Goal: Task Accomplishment & Management: Complete application form

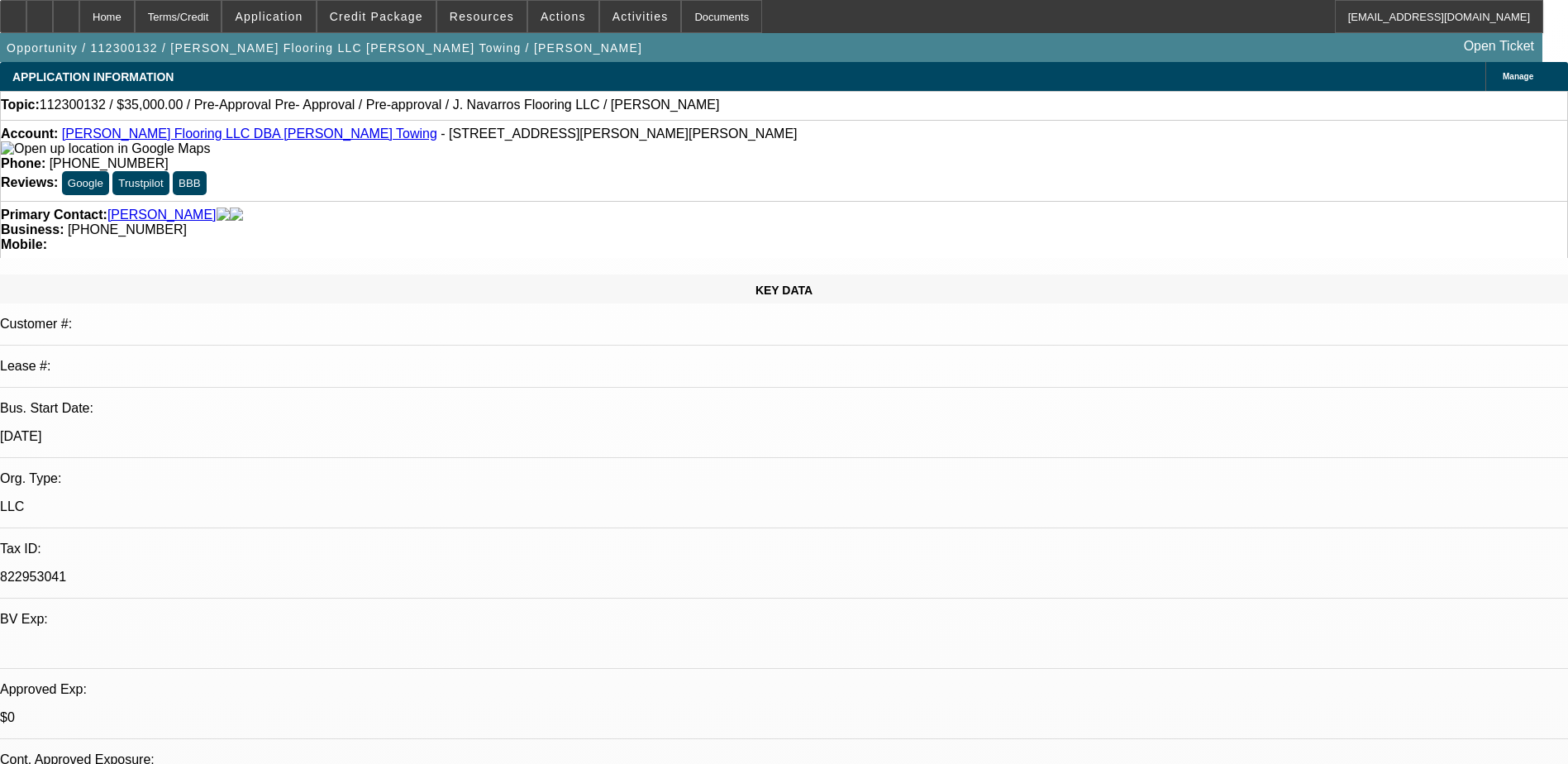
select select "0"
select select "0.1"
select select "0.15"
select select "0"
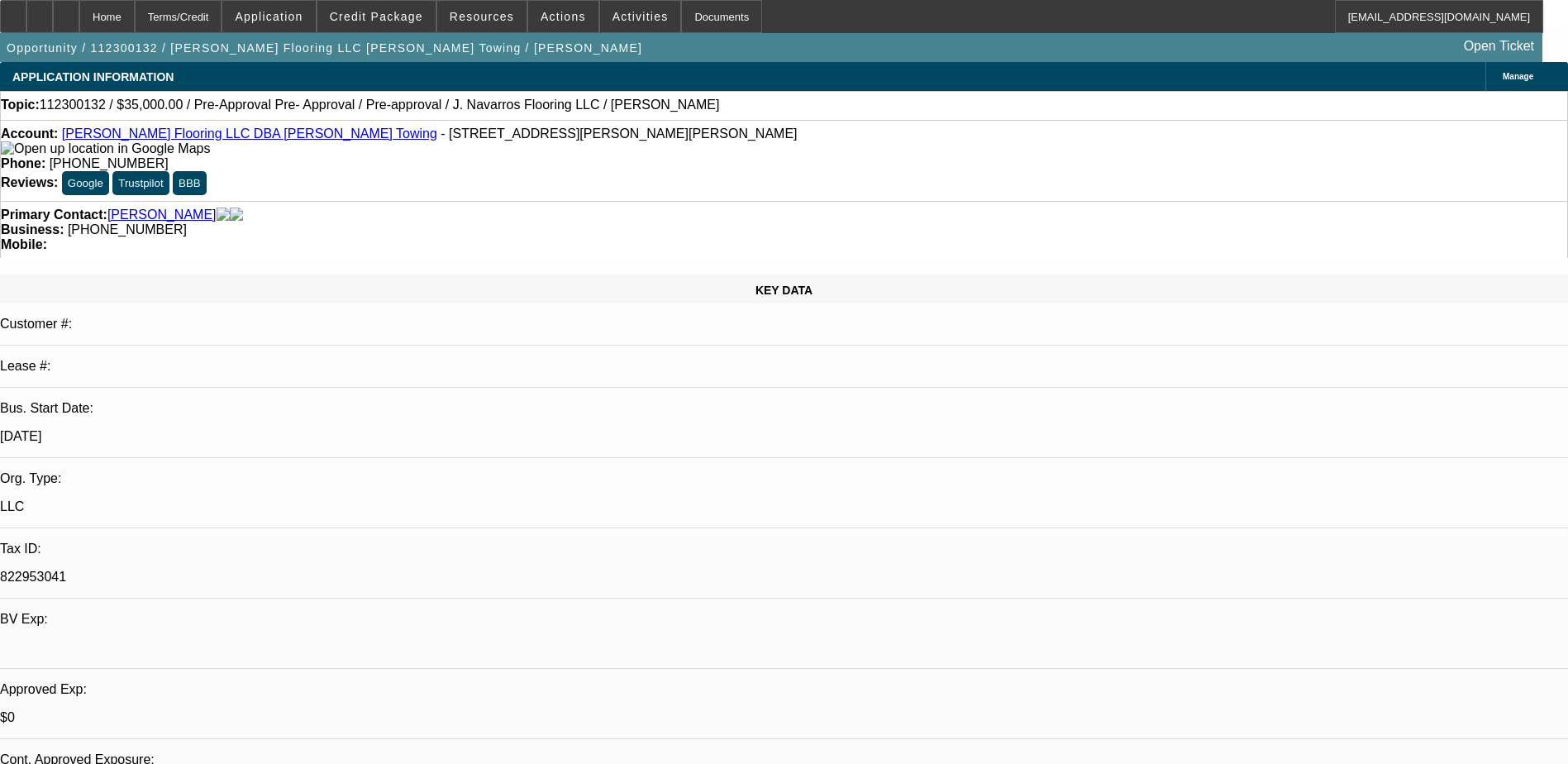
select select "0.1"
select select "1"
select select "4"
select select "1"
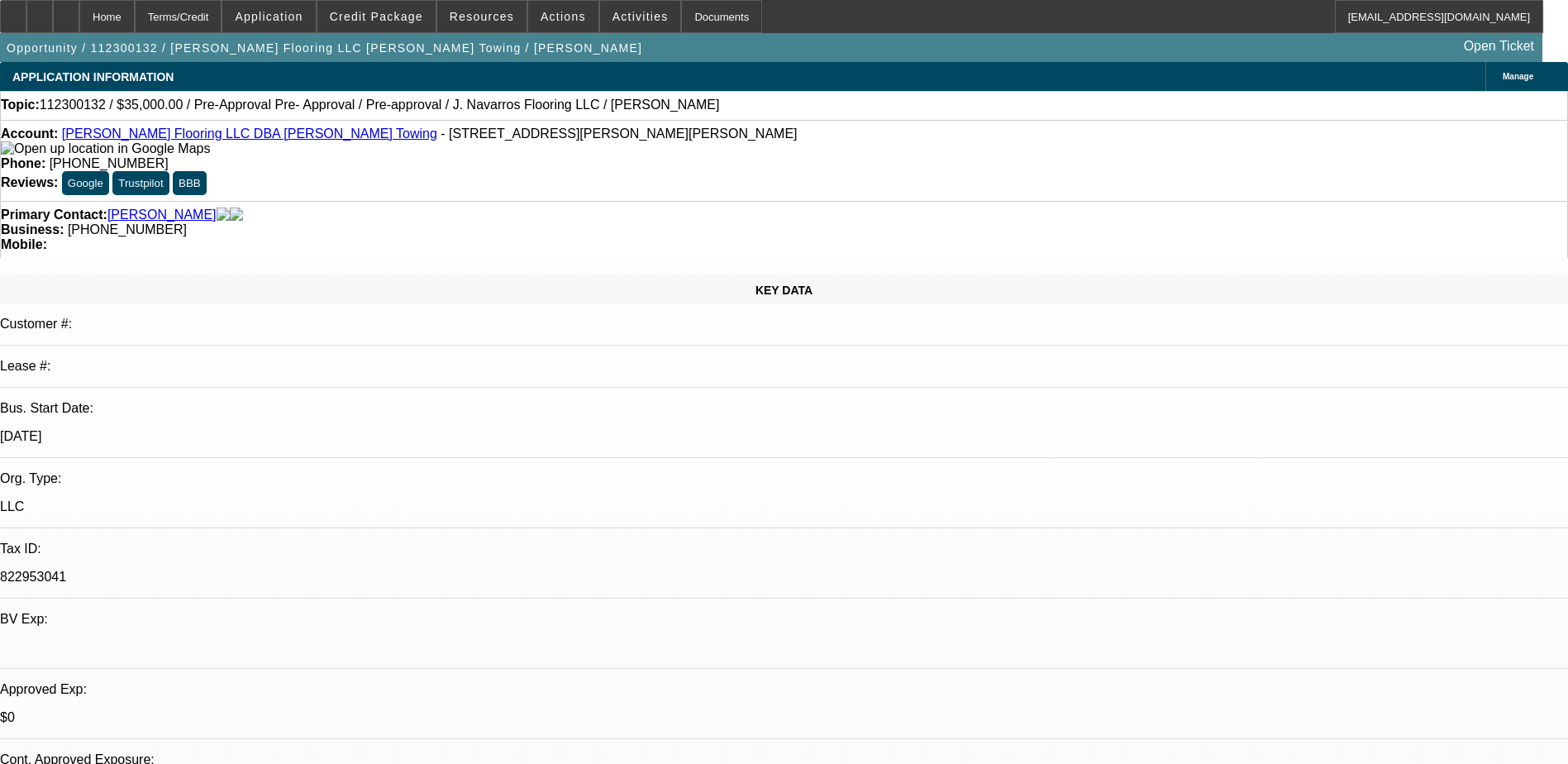
select select "1"
select select "4"
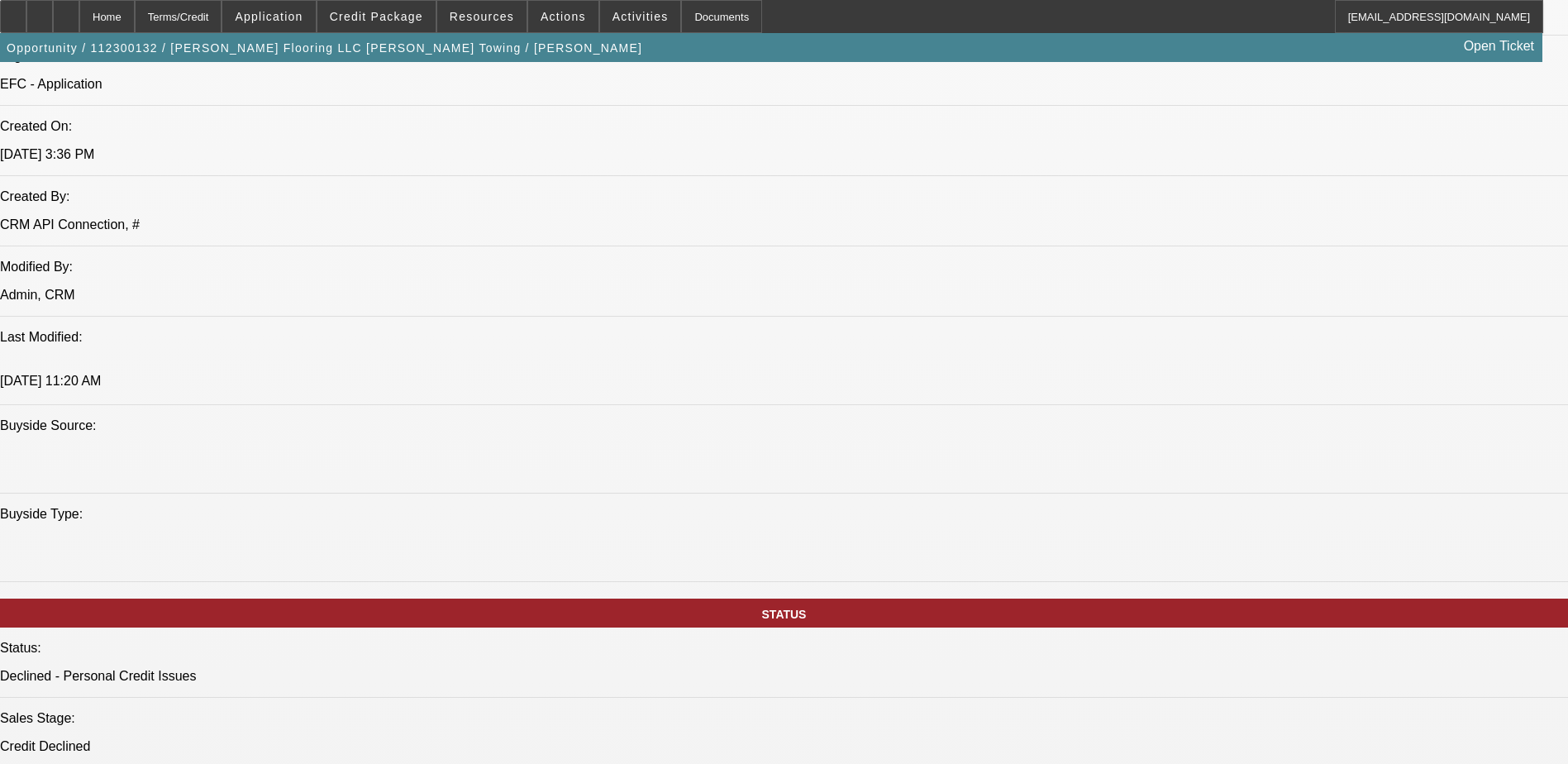
scroll to position [1241, 0]
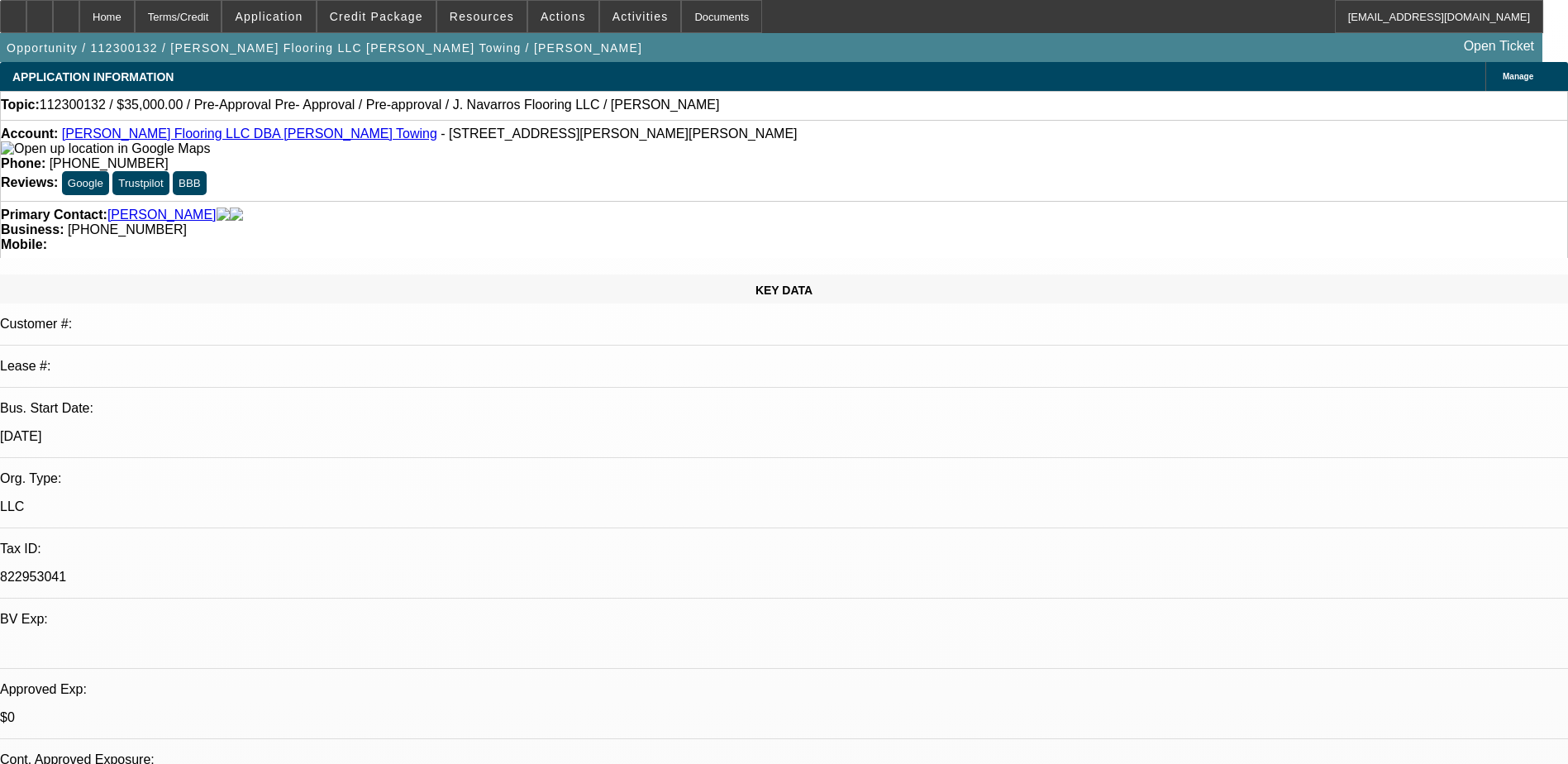
scroll to position [393, 0]
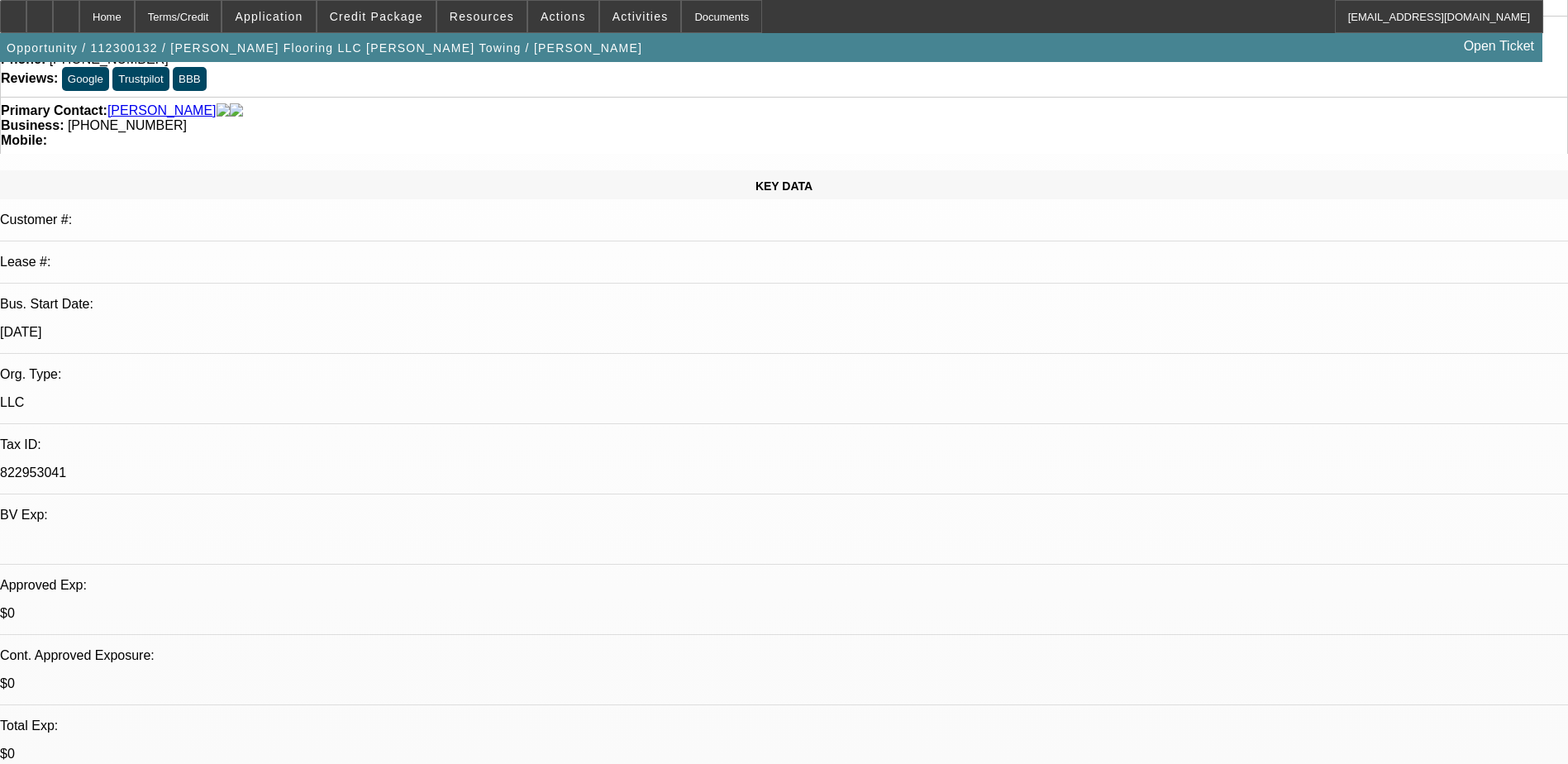
scroll to position [0, 0]
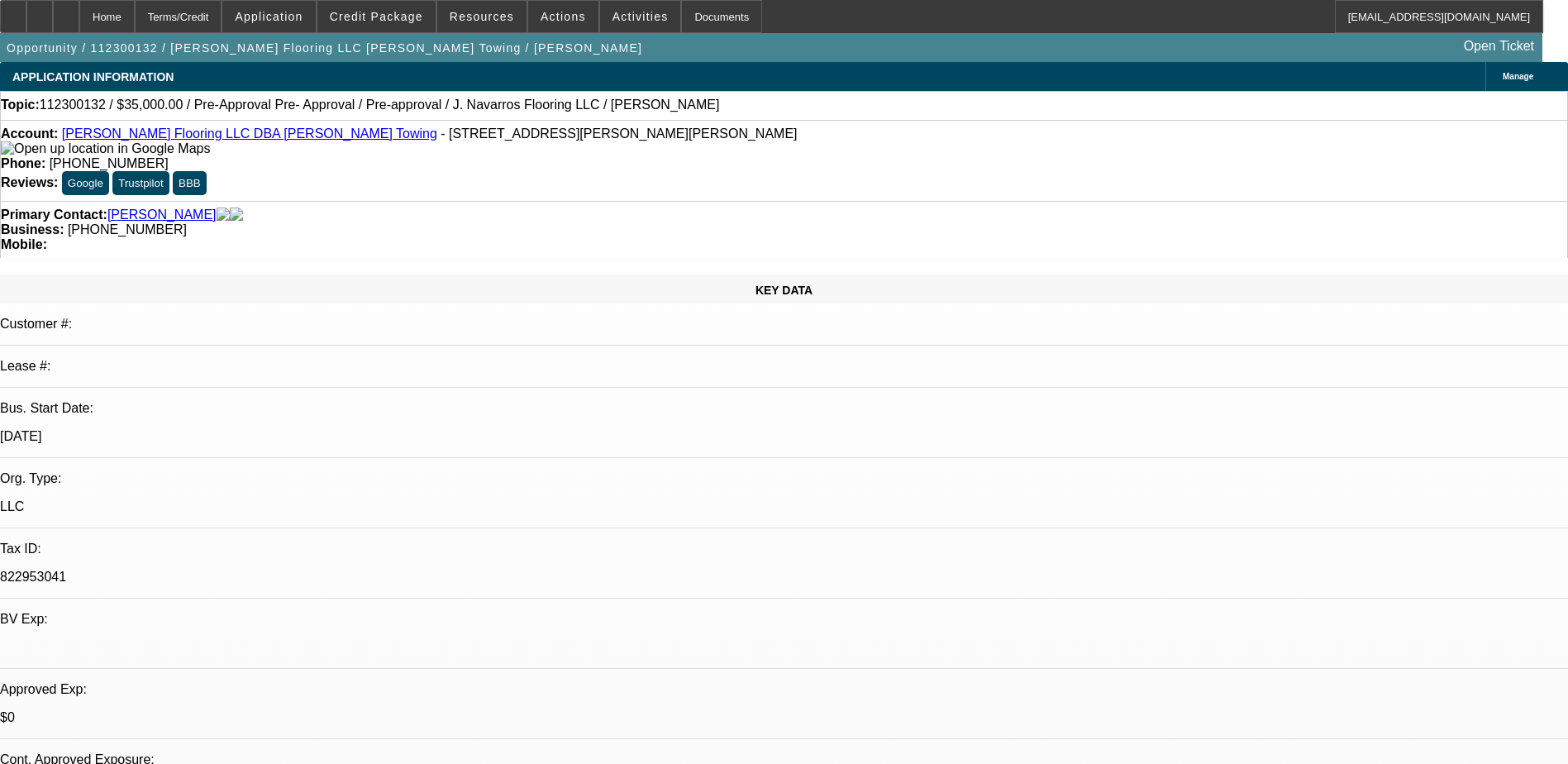
scroll to position [0, 0]
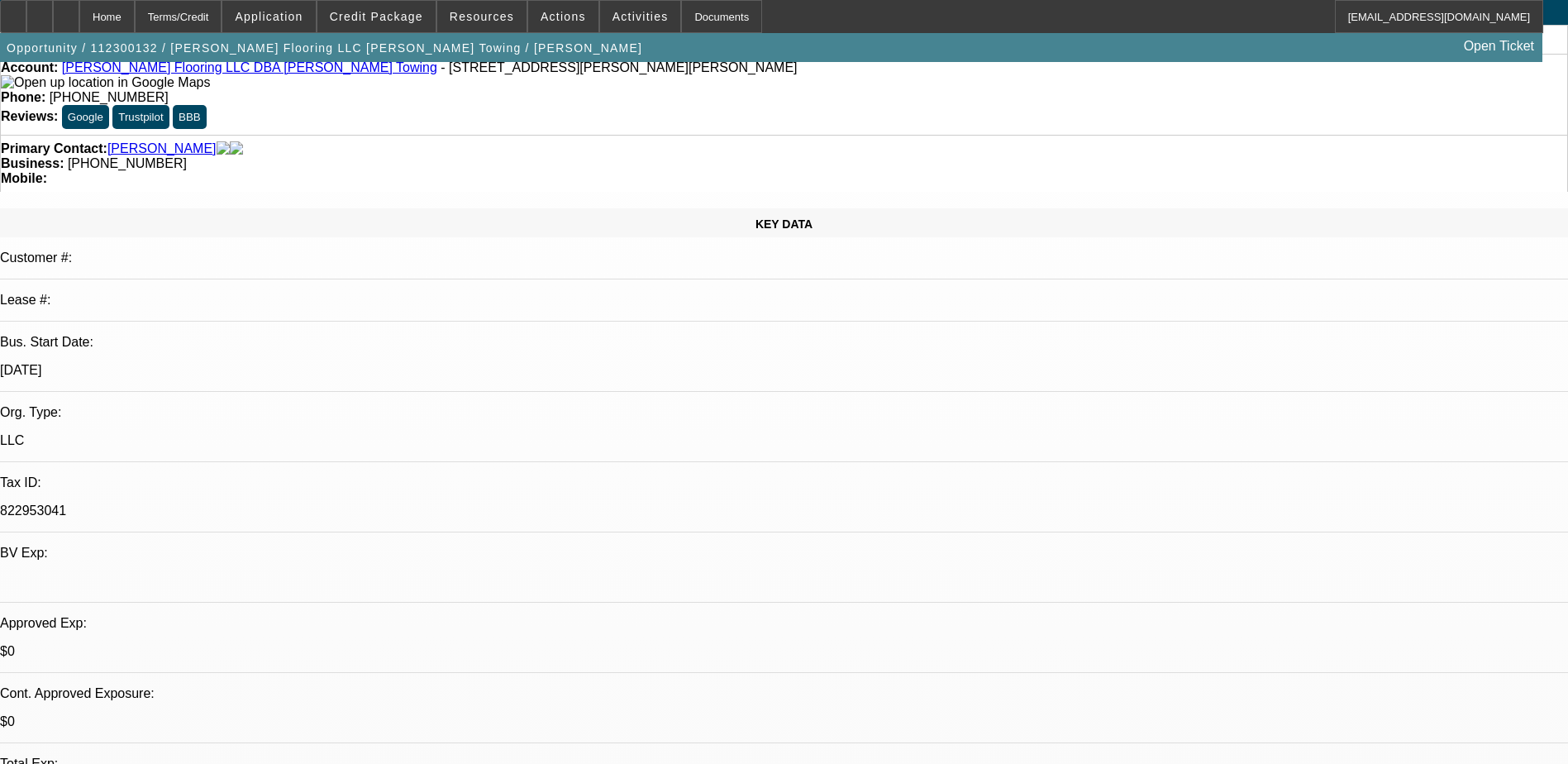
scroll to position [166, 0]
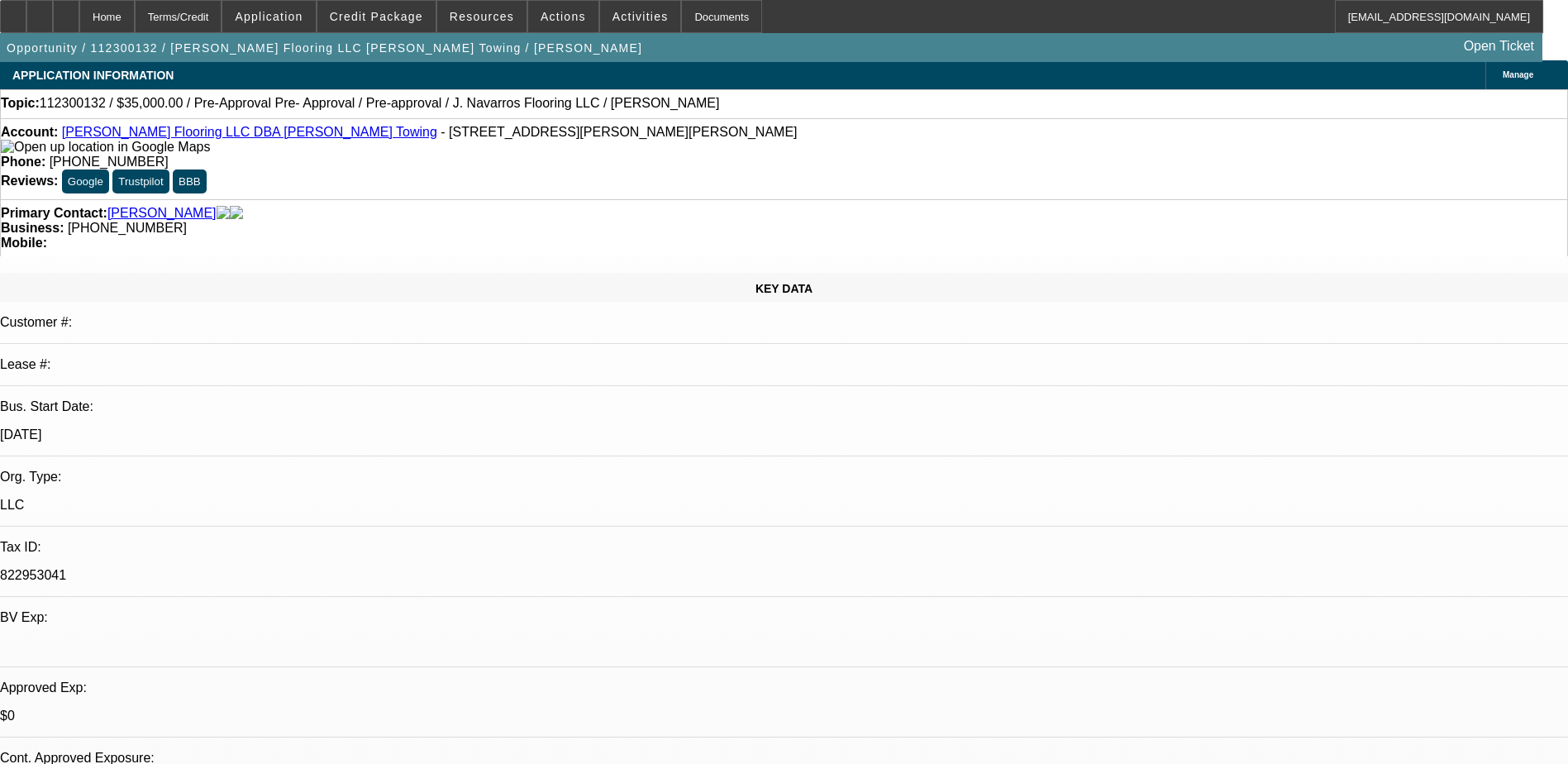
scroll to position [0, 0]
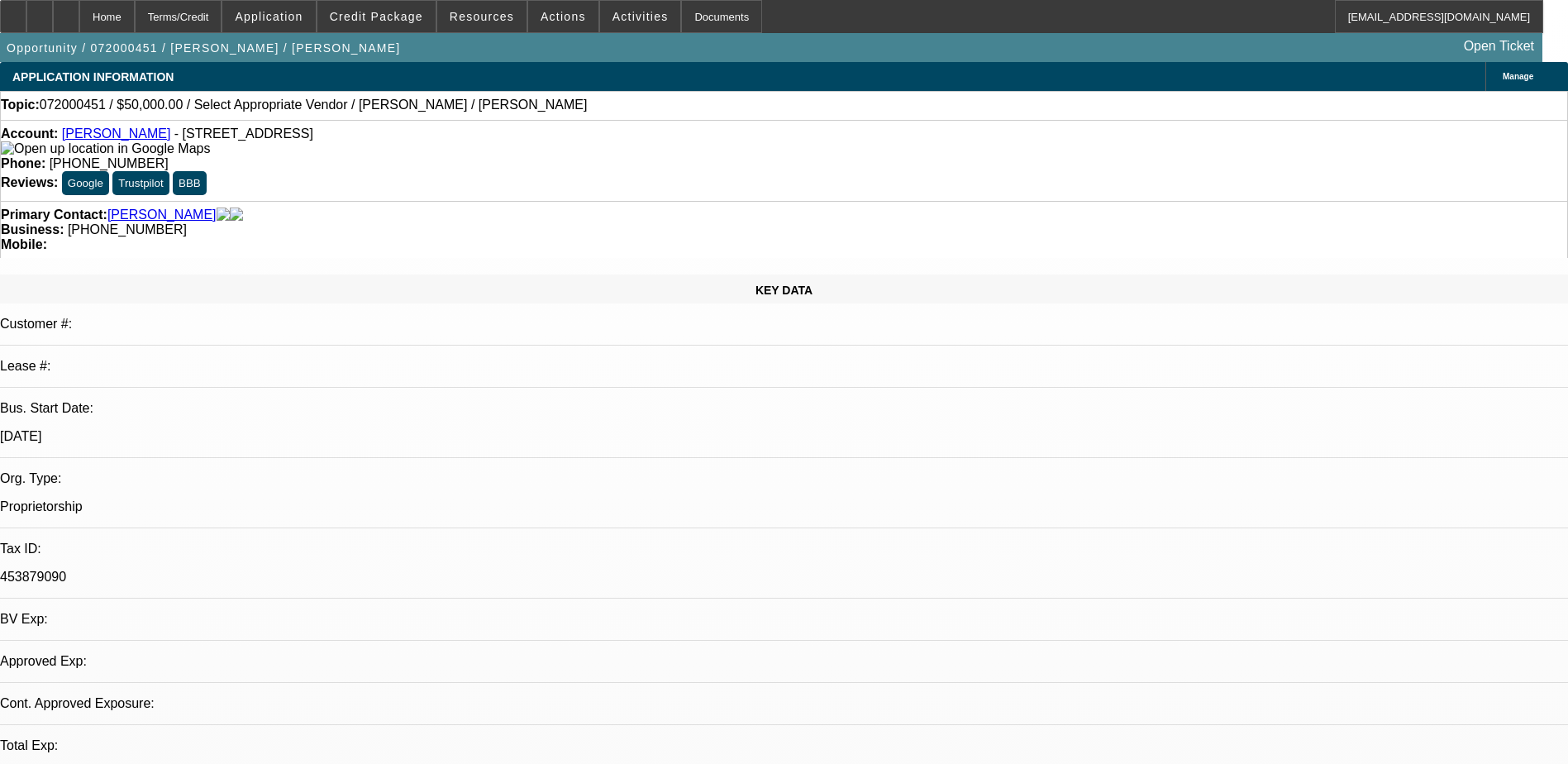
select select "0"
select select "2"
select select "0.1"
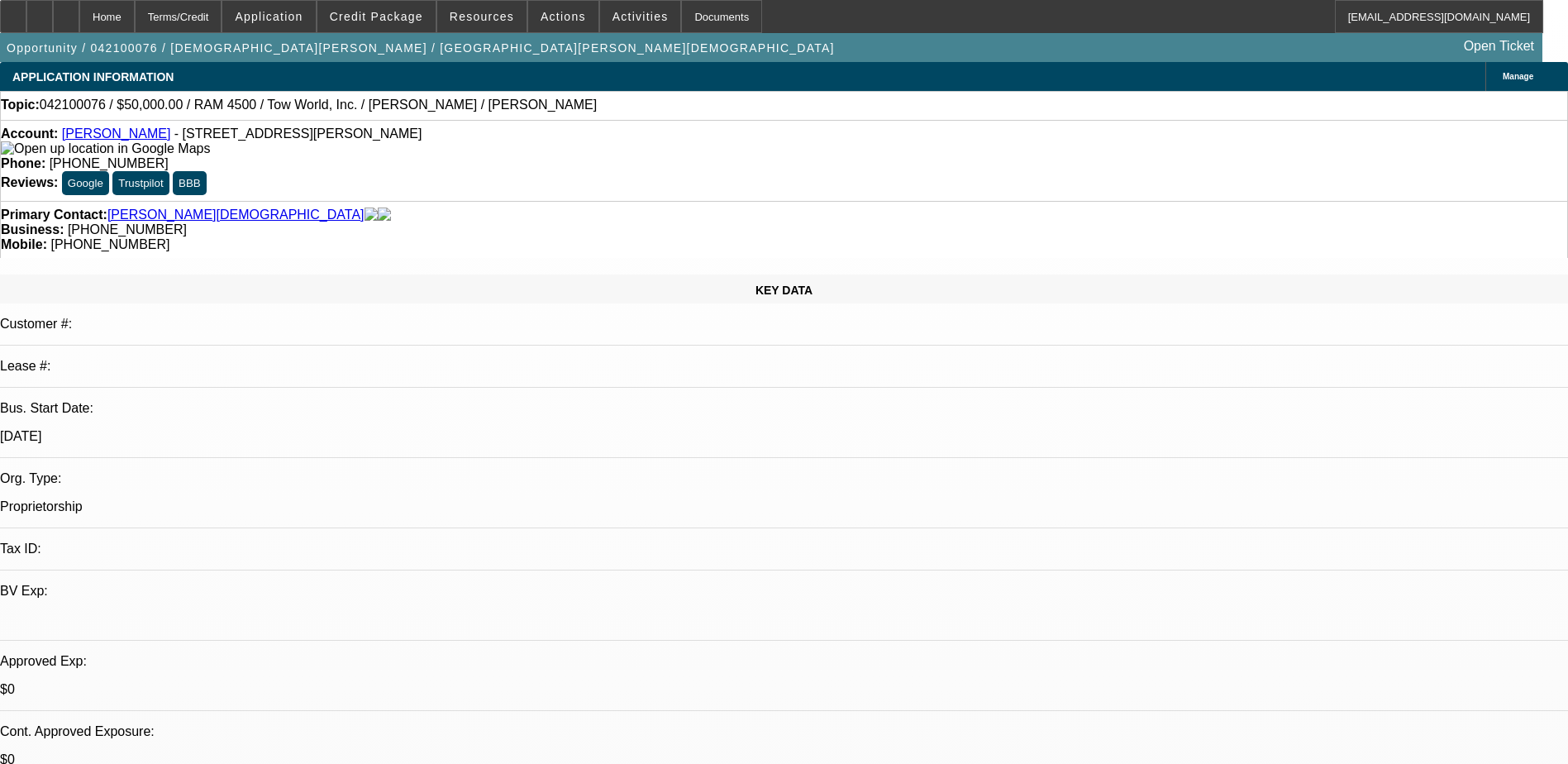
select select "0"
select select "2"
select select "0.1"
select select "2"
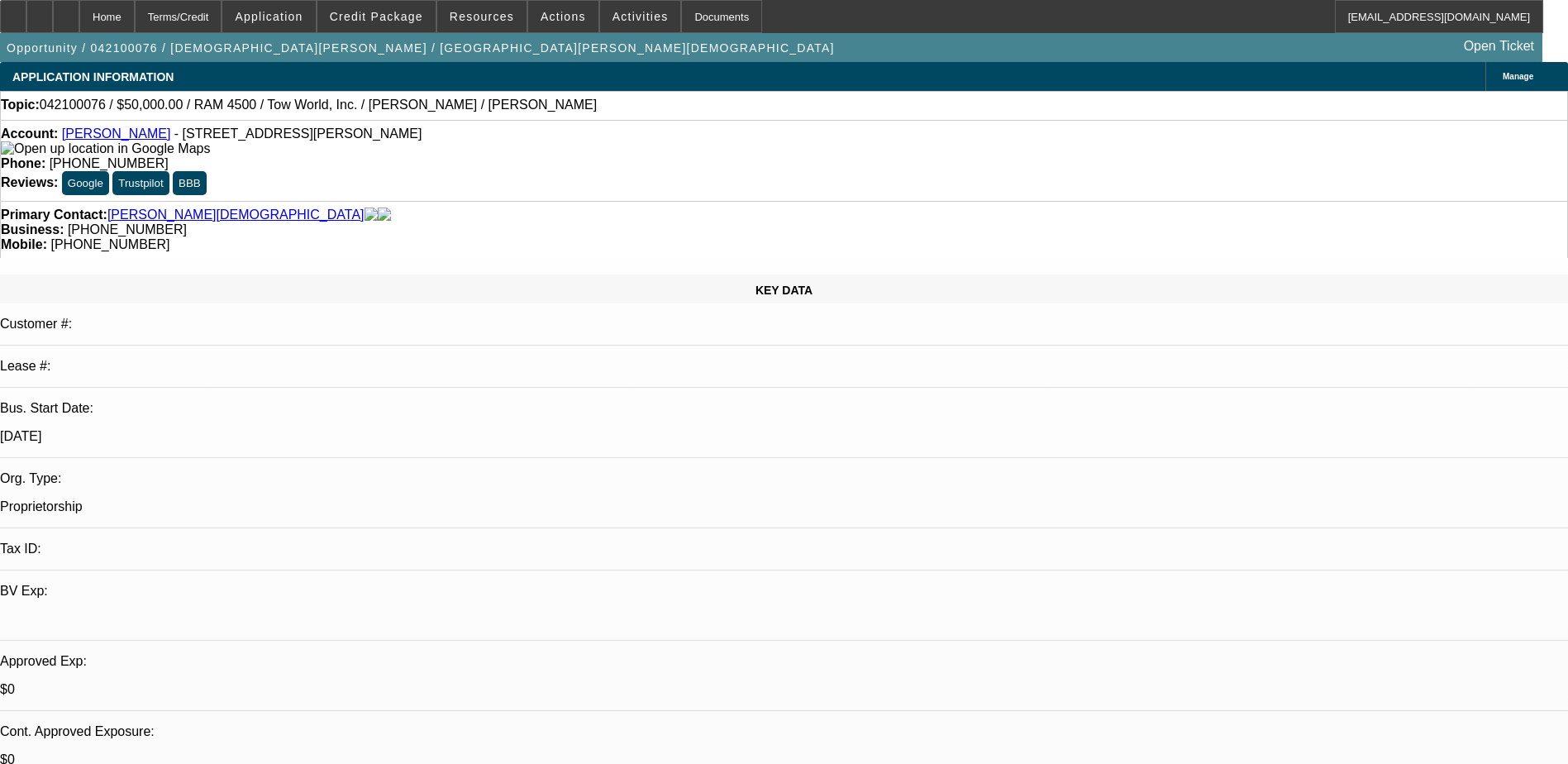
select select "0.1"
select select "0"
select select "2"
select select "0.1"
select select "0"
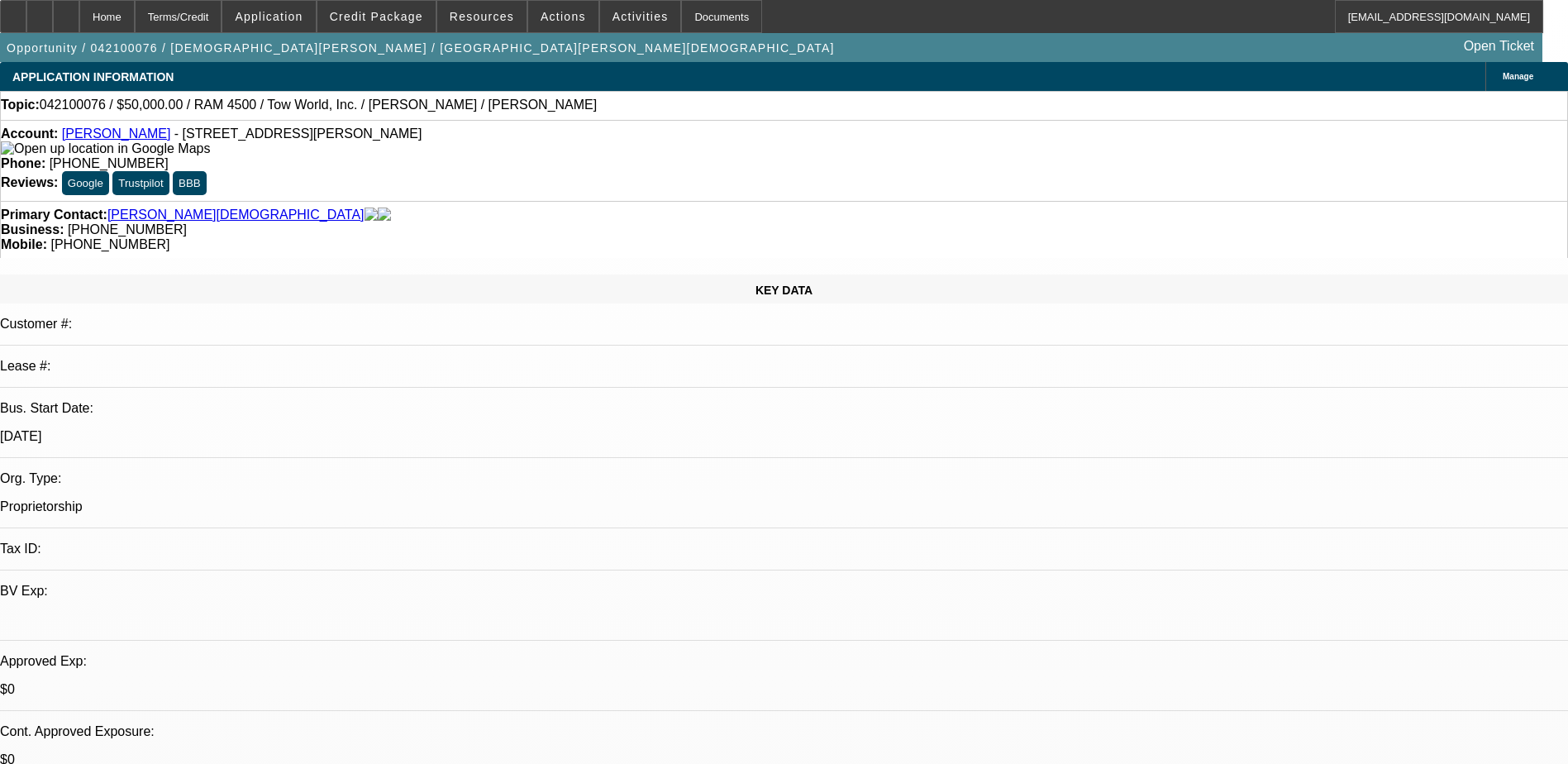
select select "2"
select select "0.1"
select select "1"
select select "2"
select select "4"
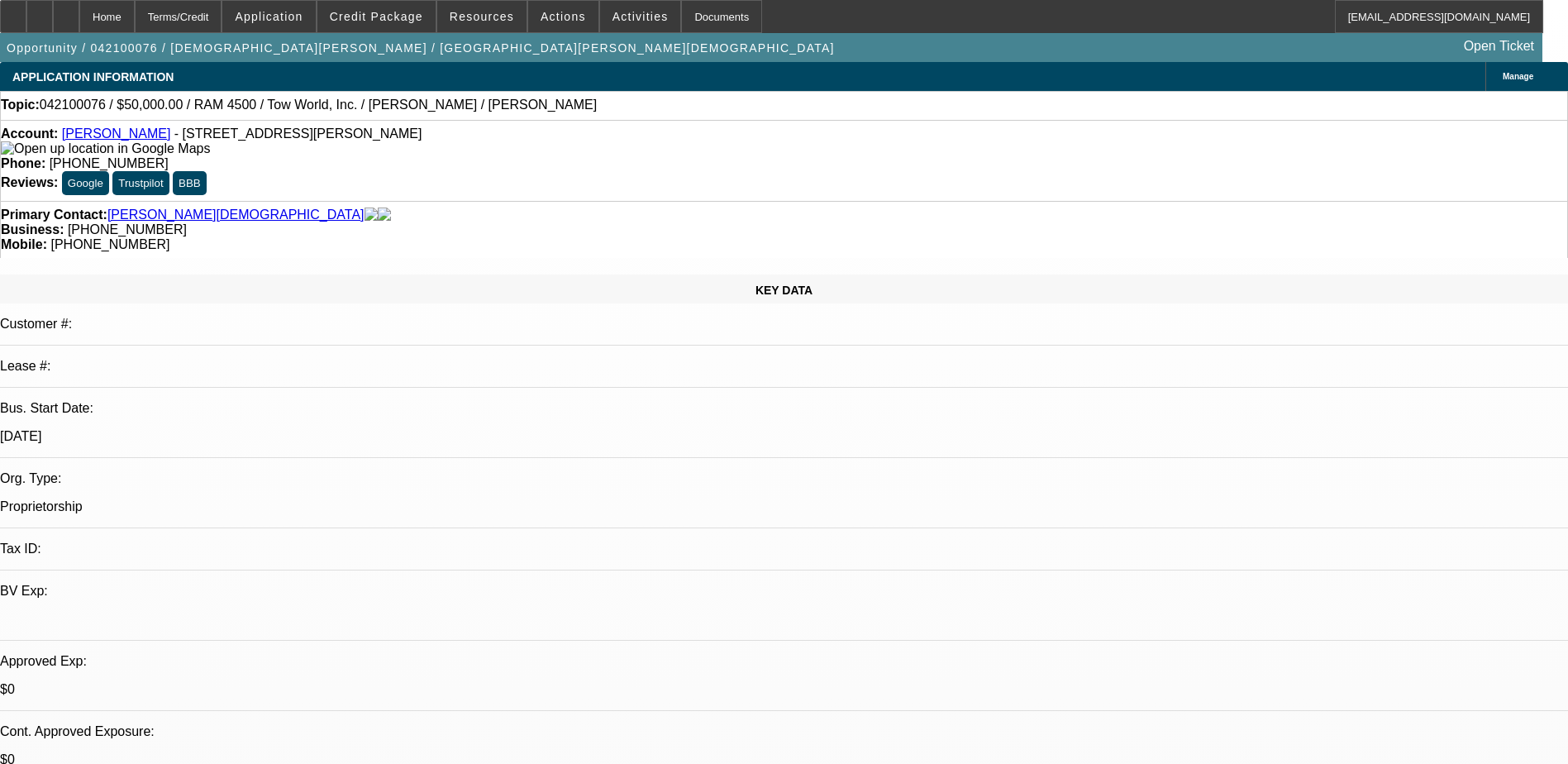
select select "1"
select select "2"
select select "4"
select select "1"
select select "2"
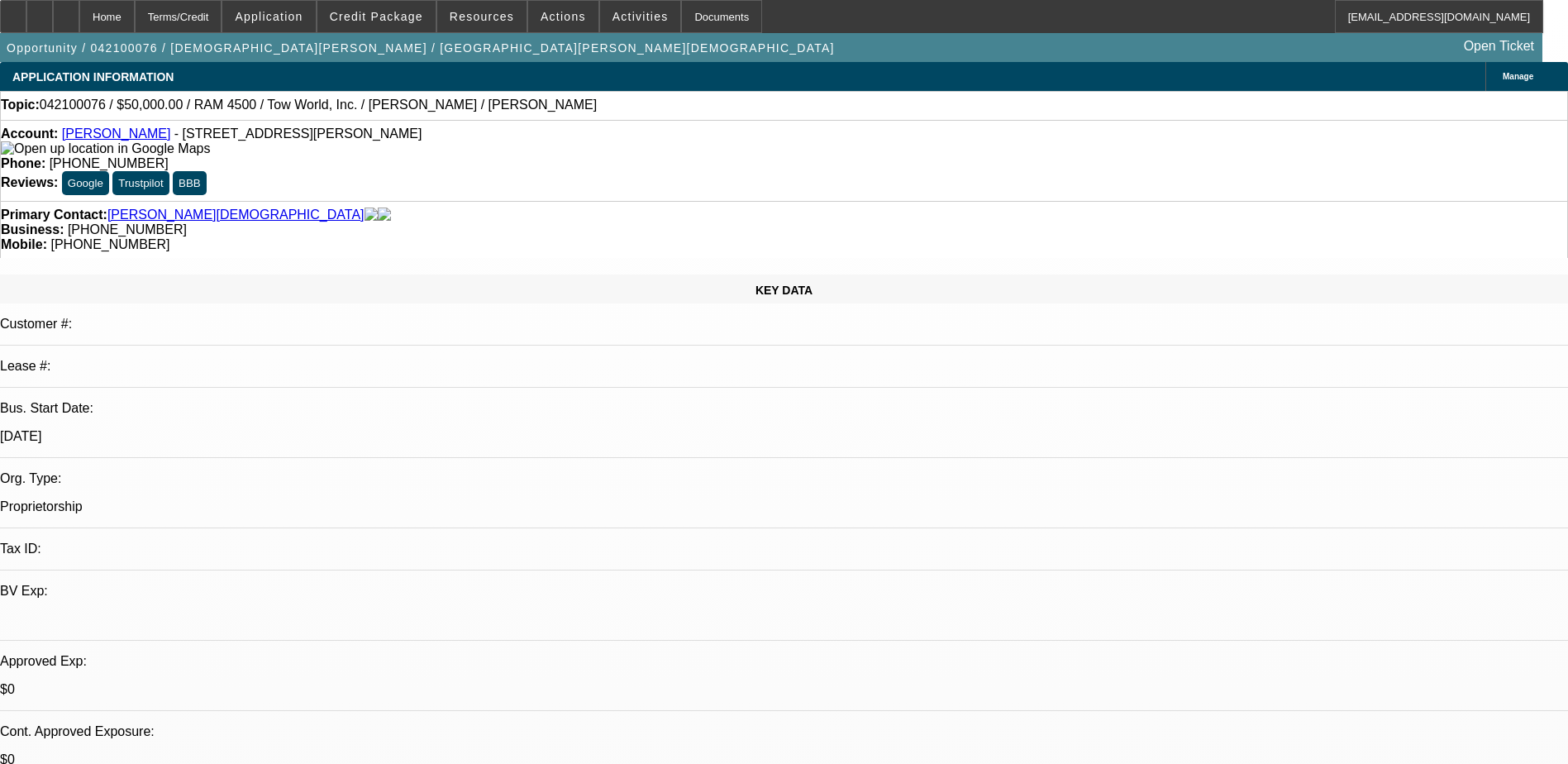
select select "4"
select select "1"
select select "2"
select select "4"
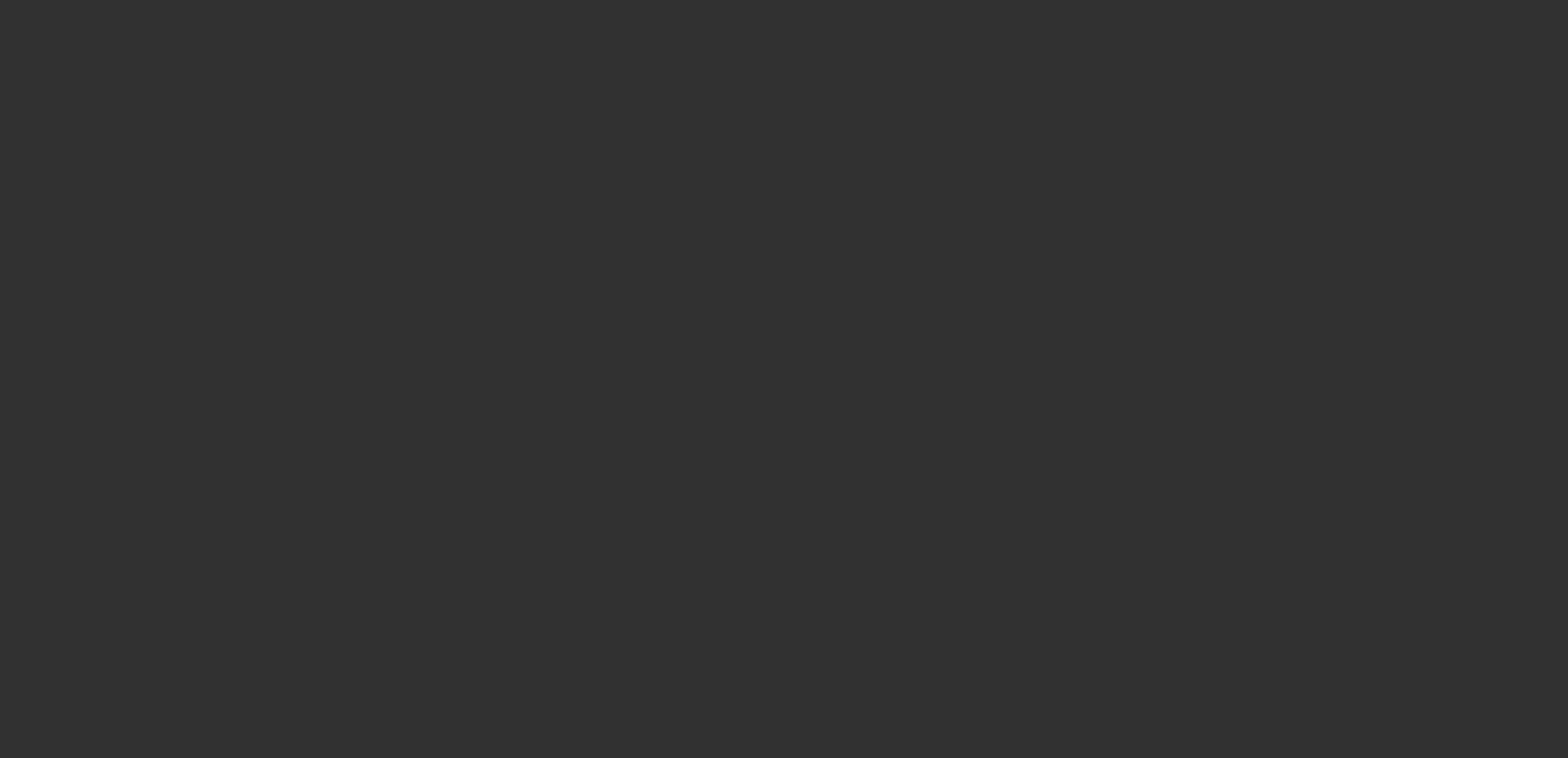
select select "0"
select select "2"
select select "0.1"
select select "4"
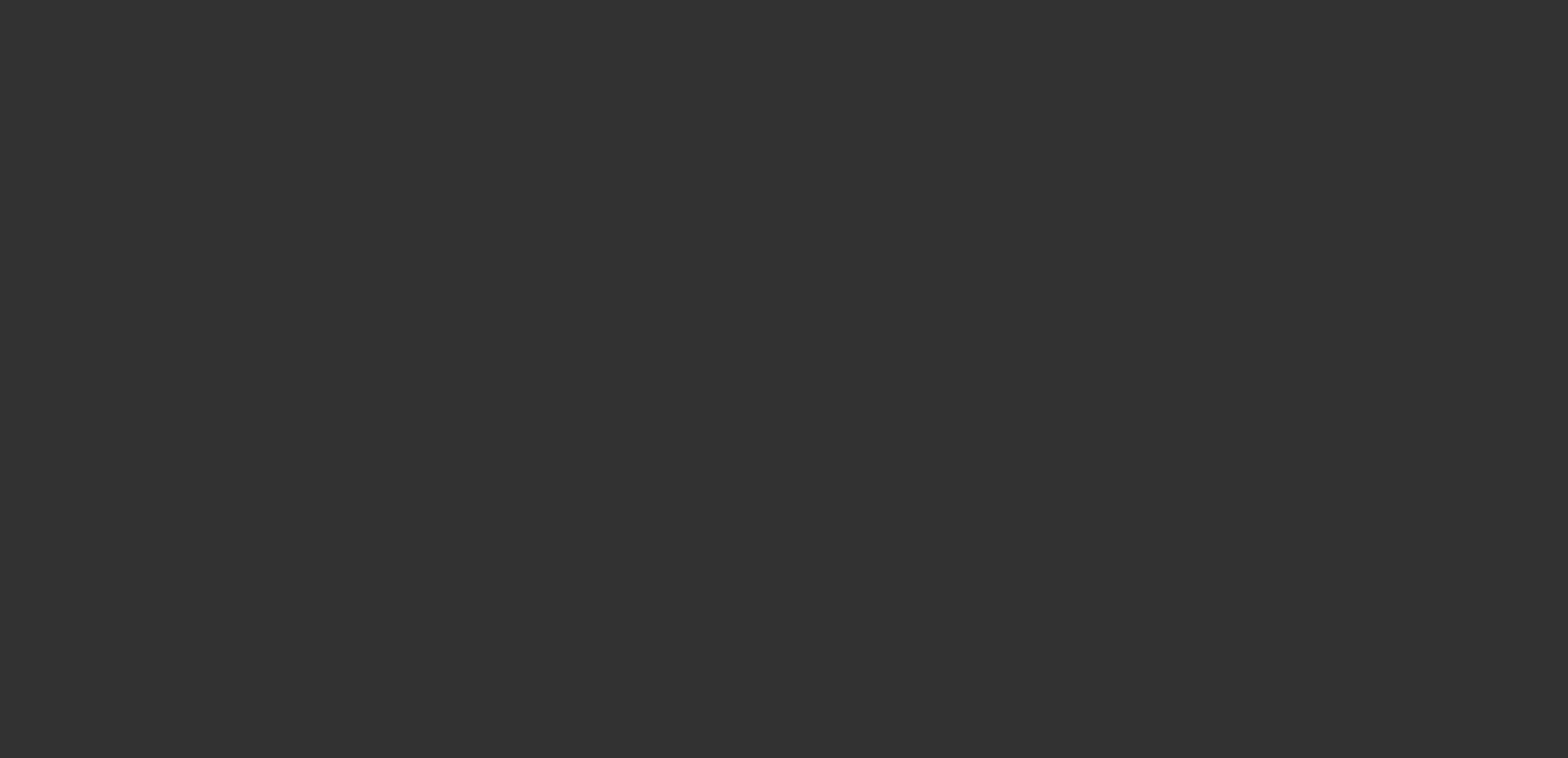
select select "0.1"
select select "2"
select select "0.1"
select select "4"
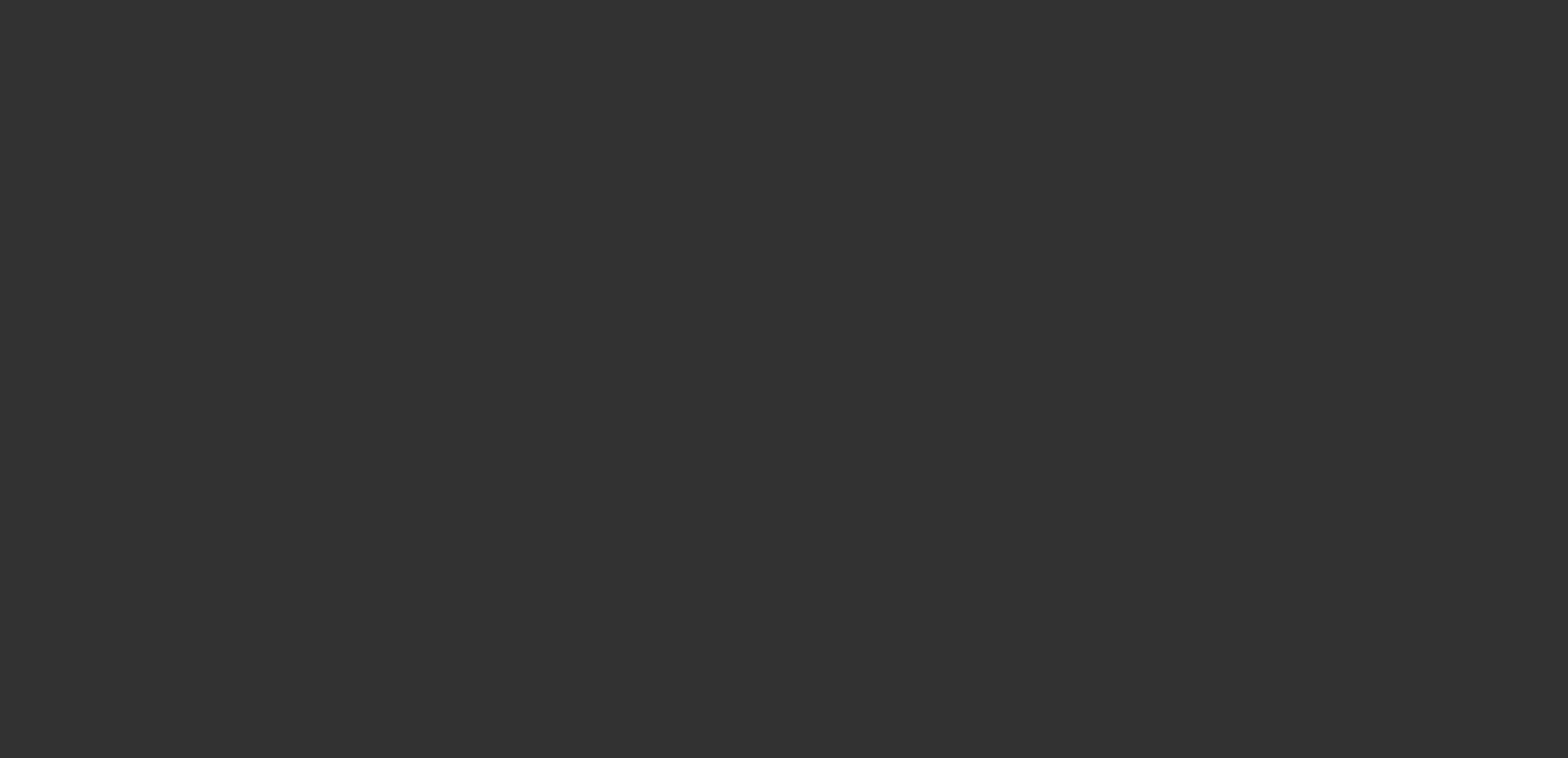
select select "0"
select select "2"
select select "0.1"
select select "4"
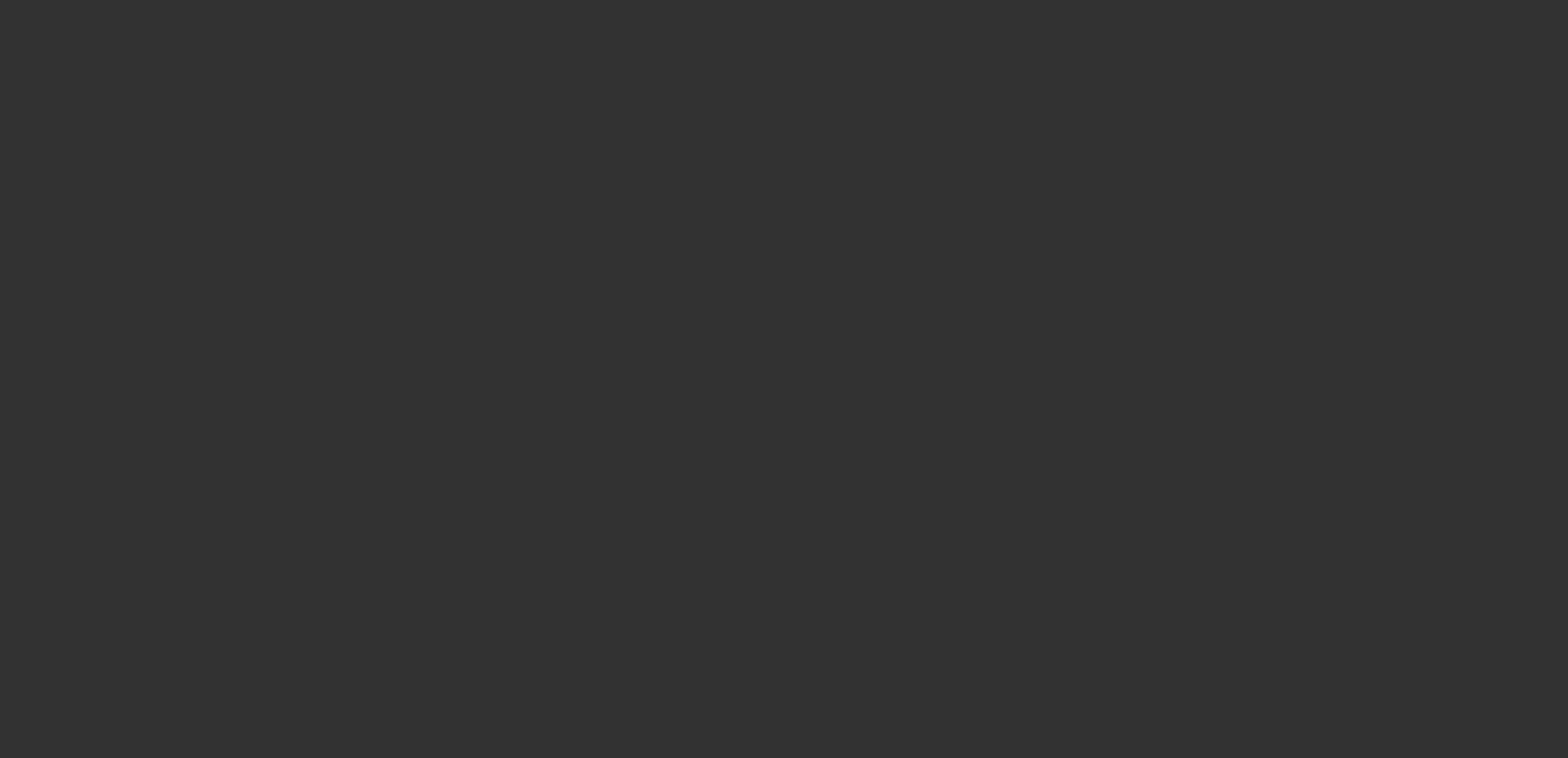
select select "0"
select select "2"
select select "0.1"
select select "4"
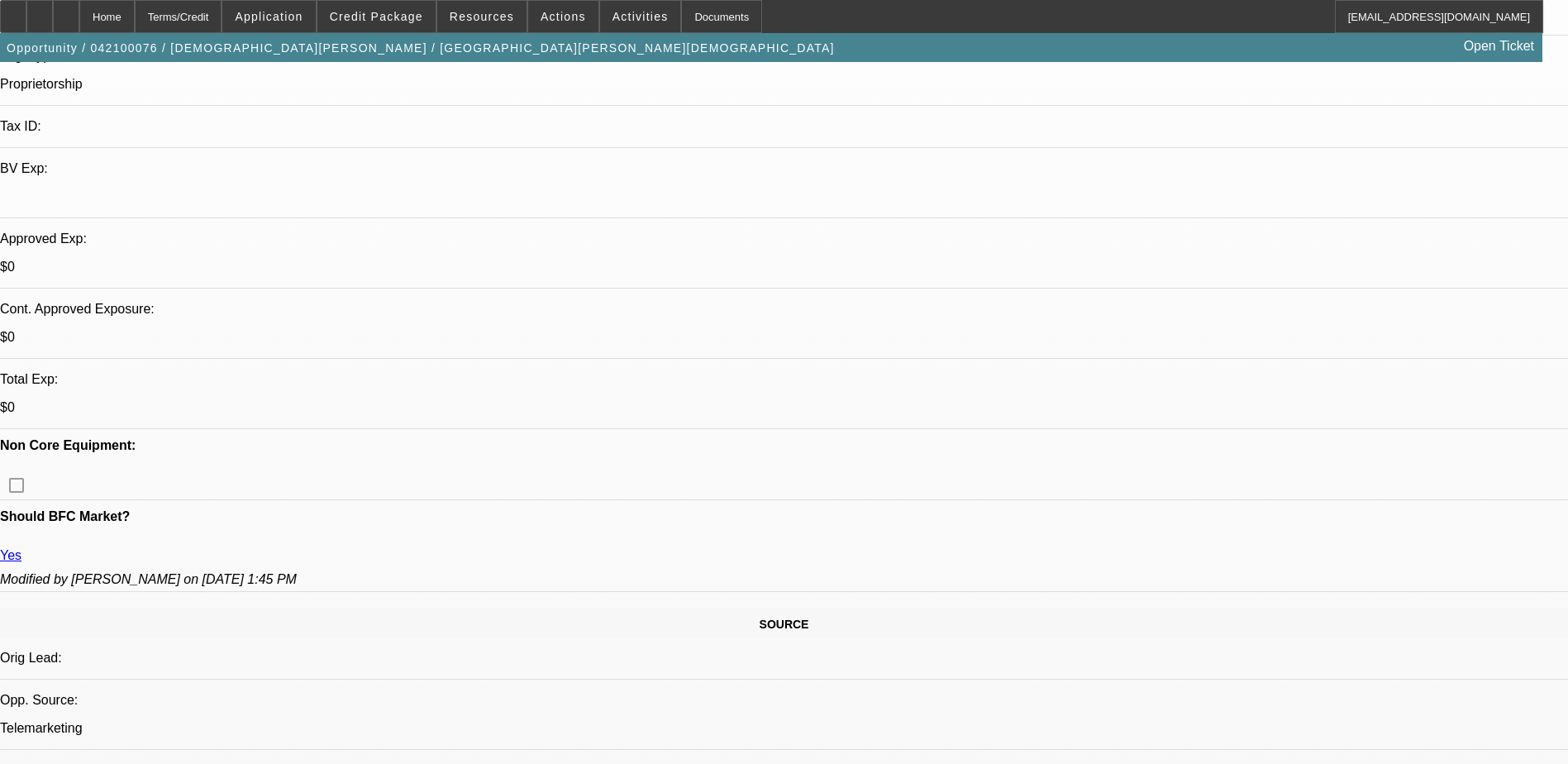
scroll to position [413, 0]
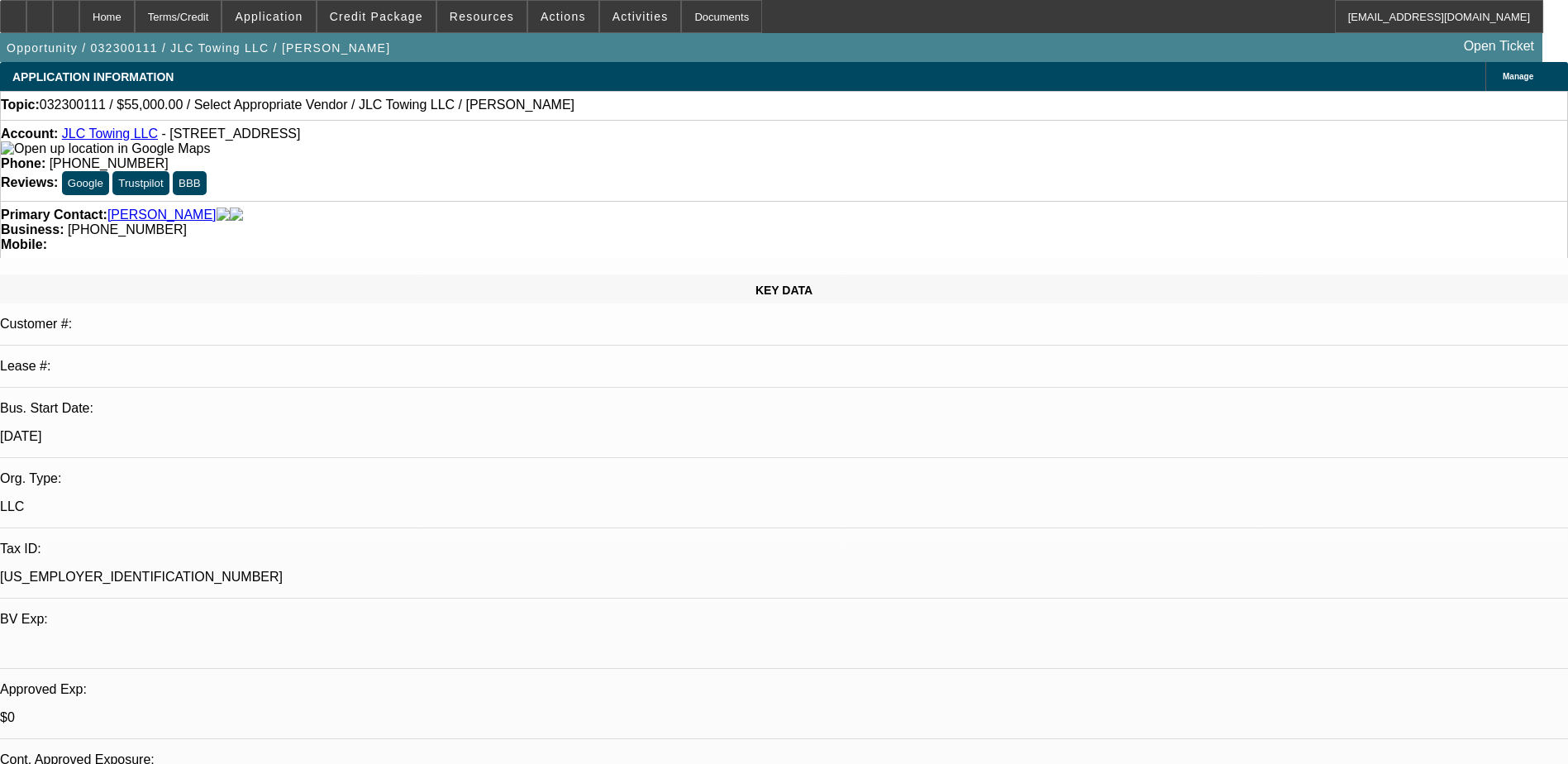
select select "0"
select select "2"
select select "0.1"
select select "4"
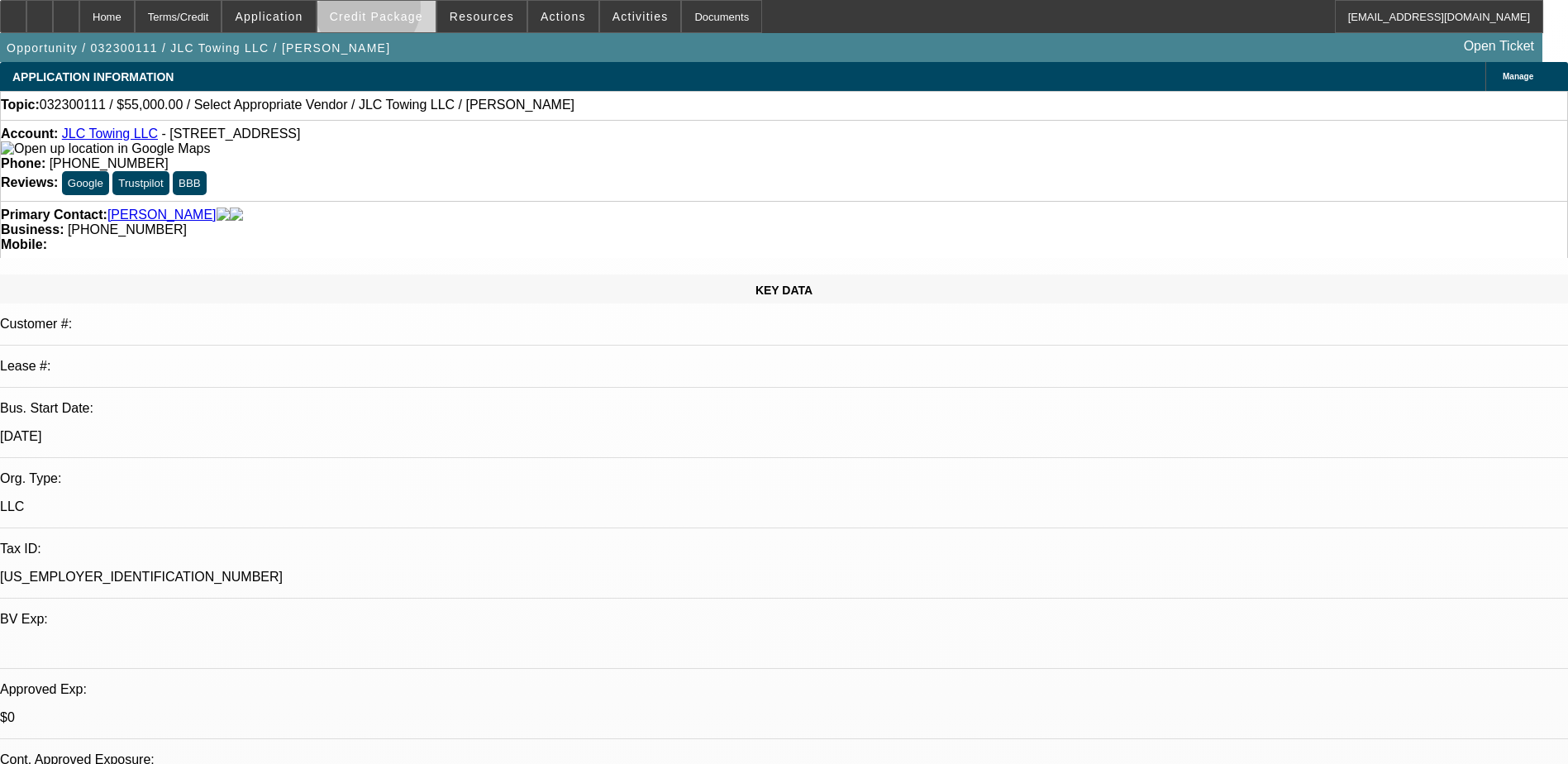
click at [394, 11] on span "Credit Package" at bounding box center [376, 17] width 94 height 14
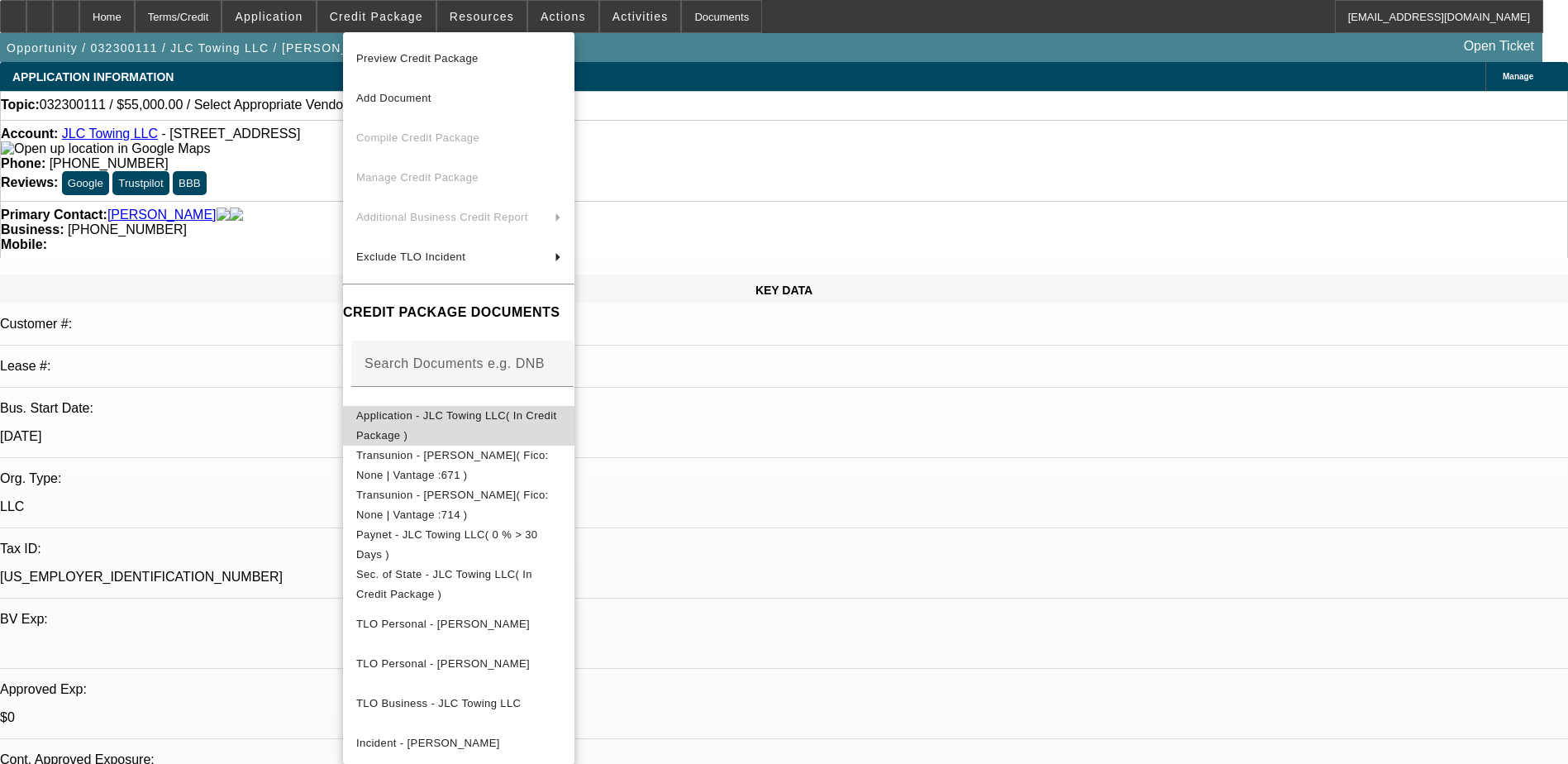
click at [557, 426] on span "Application - JLC Towing LLC( In Credit Package )" at bounding box center [459, 425] width 205 height 40
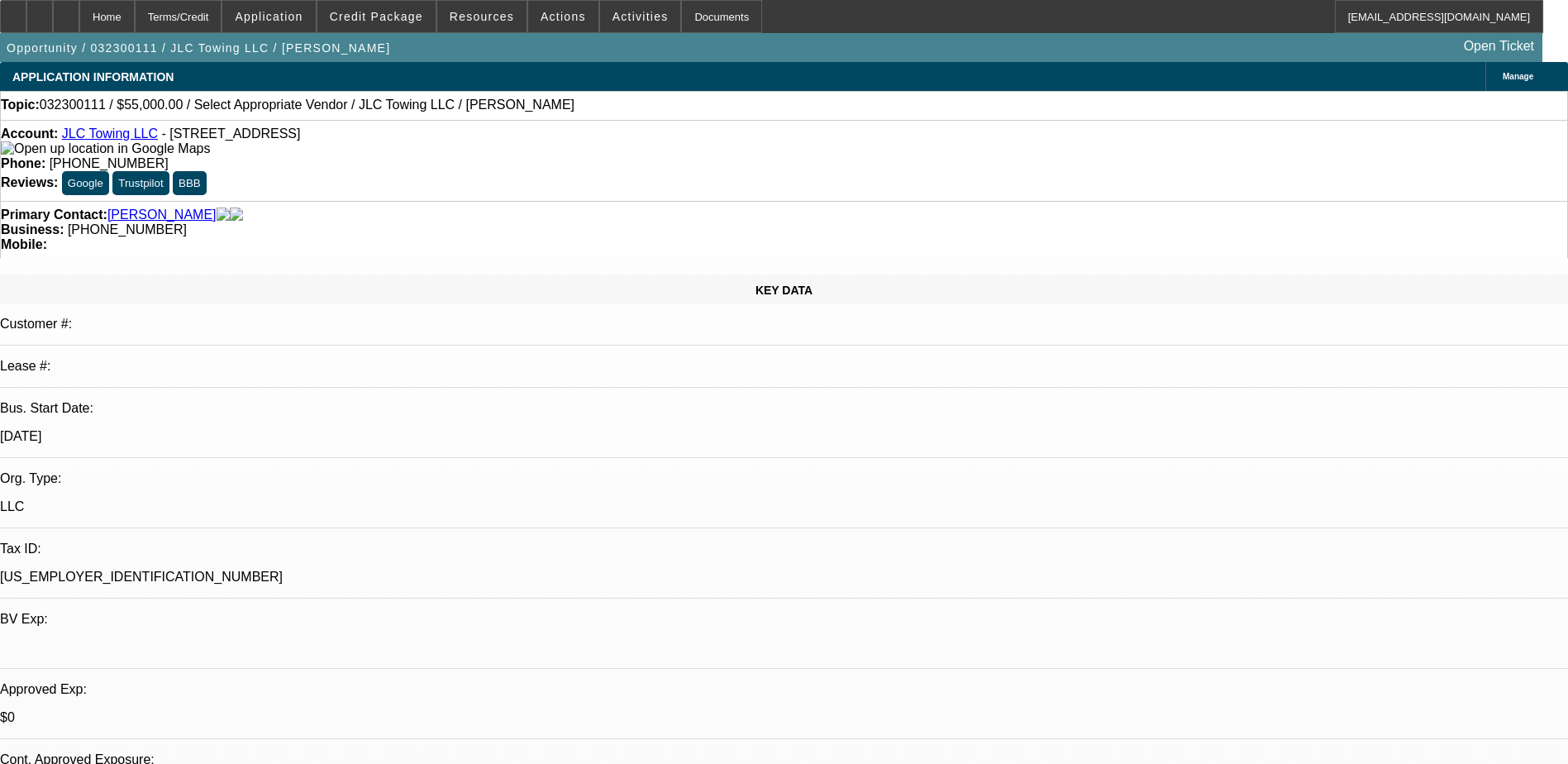
scroll to position [312, 0]
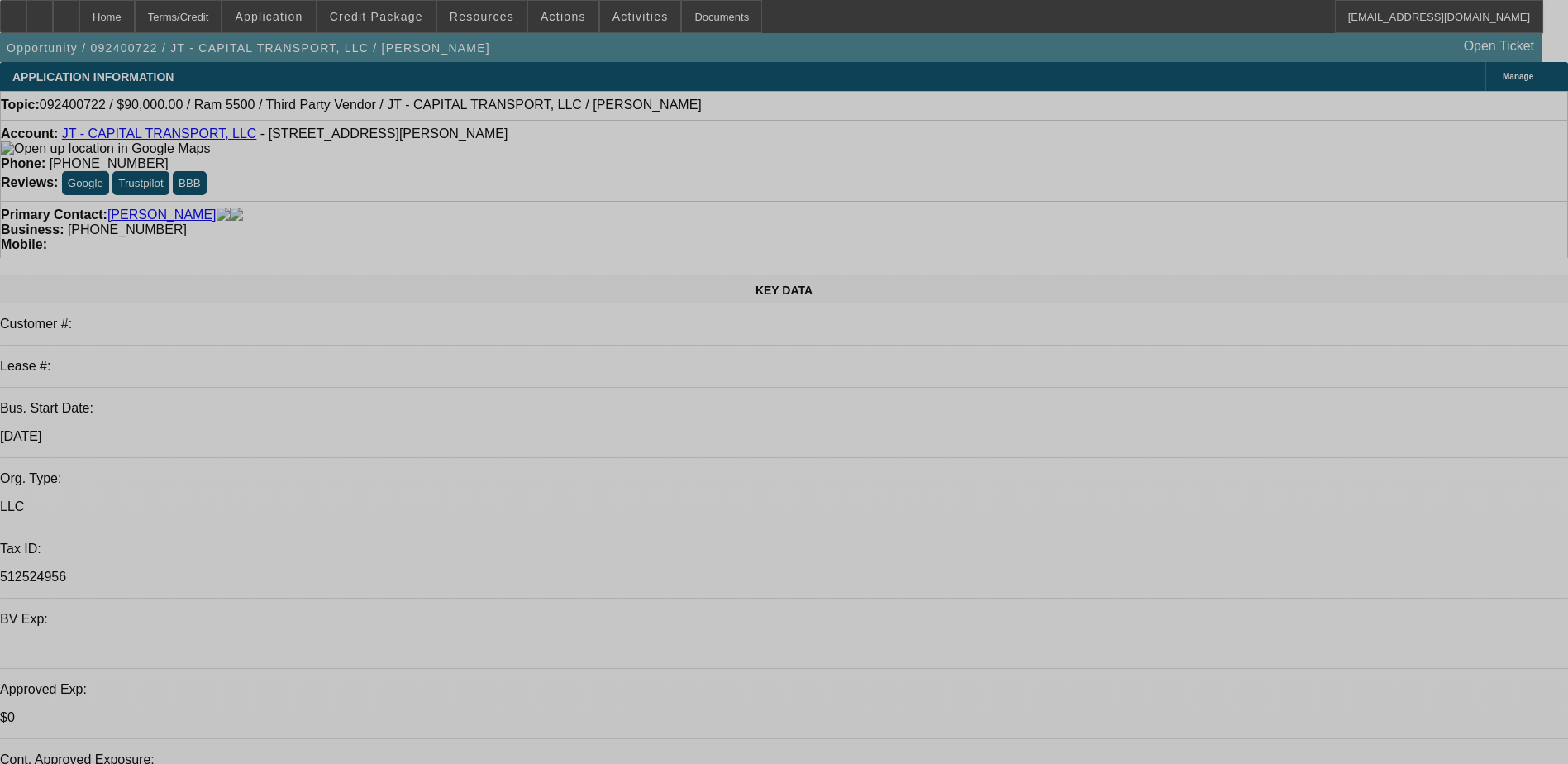
select select "0"
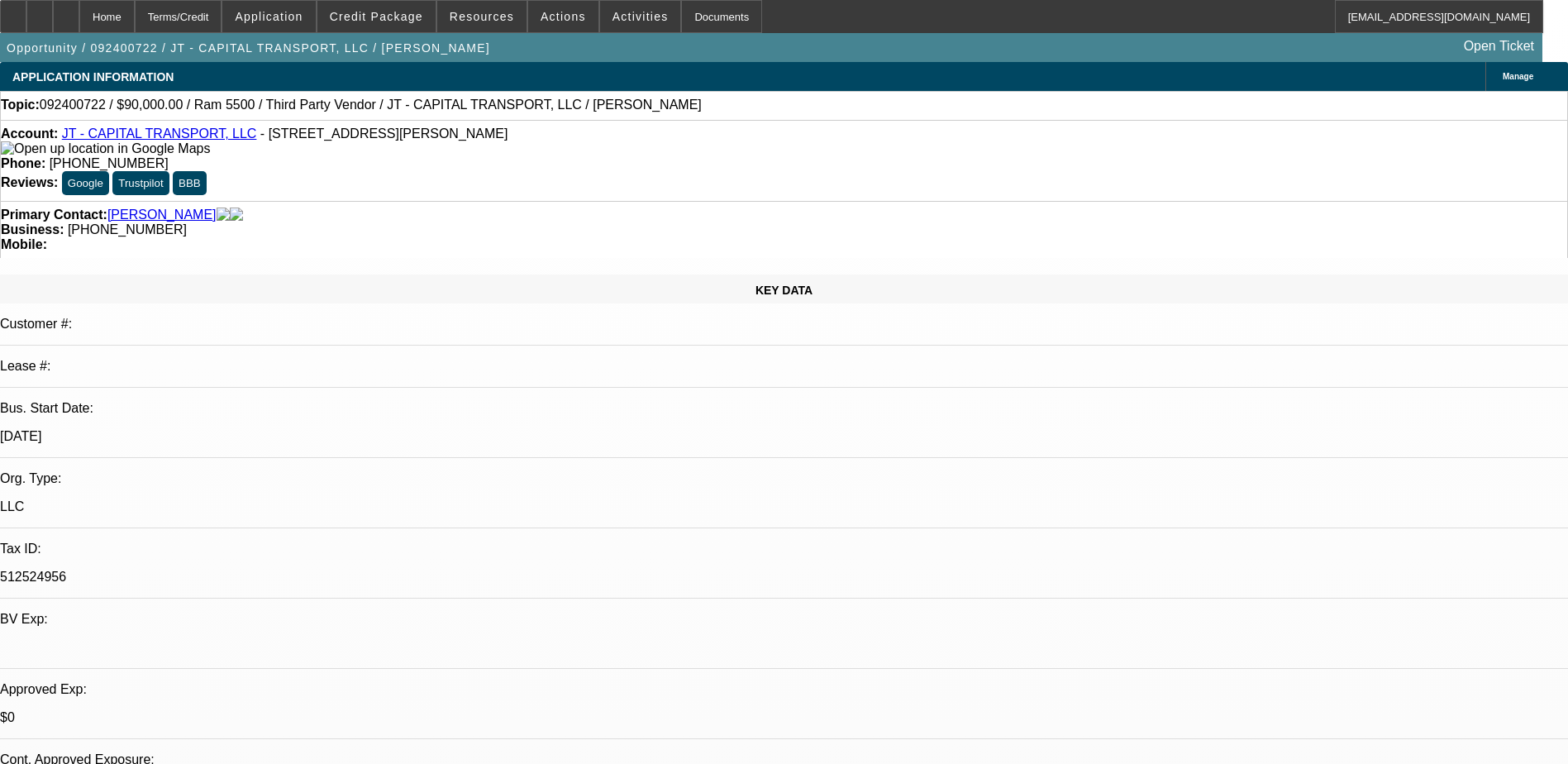
select select "2"
select select "0"
select select "2"
select select "0"
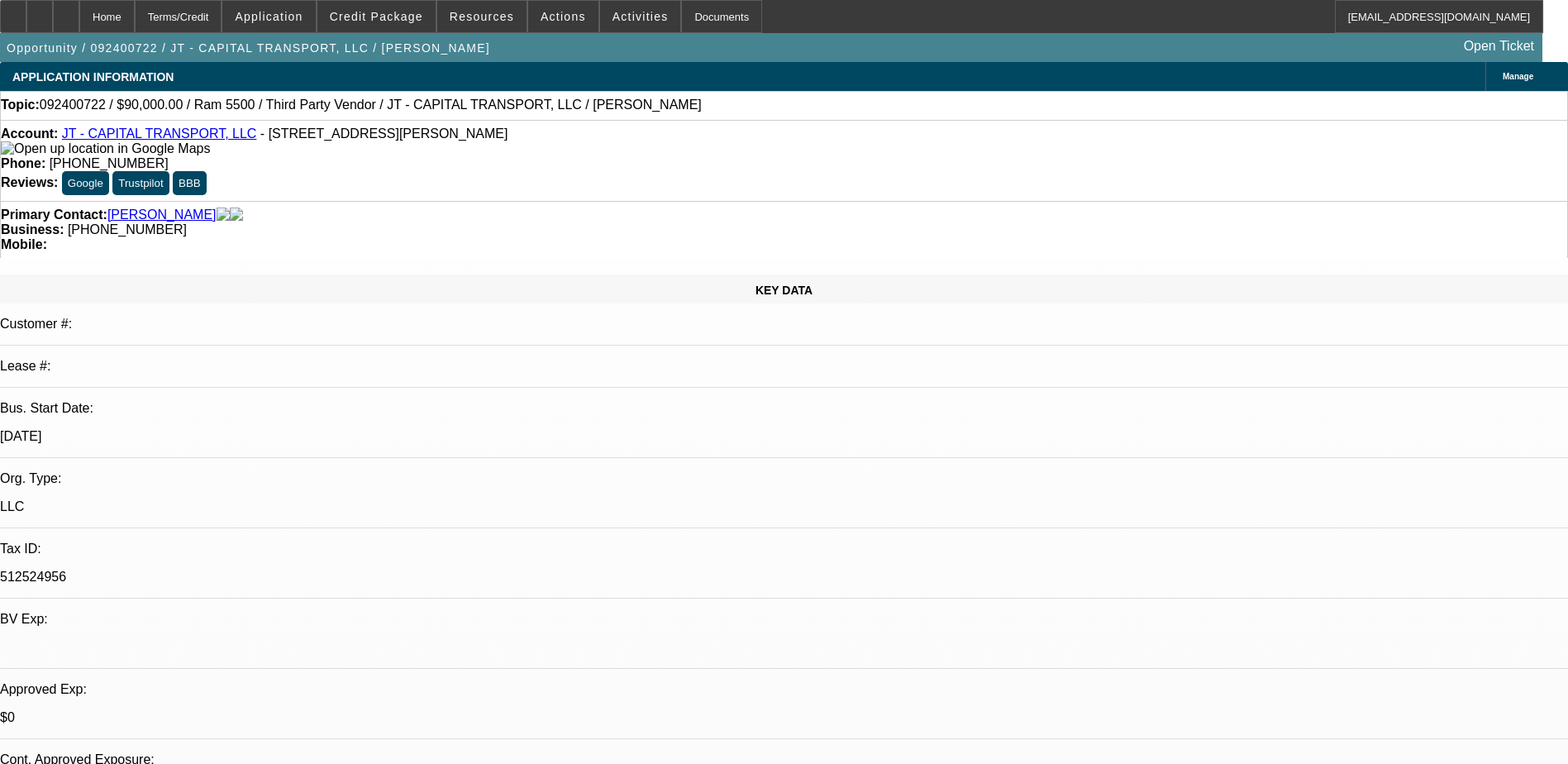
select select "0"
select select "2"
select select "0"
select select "2"
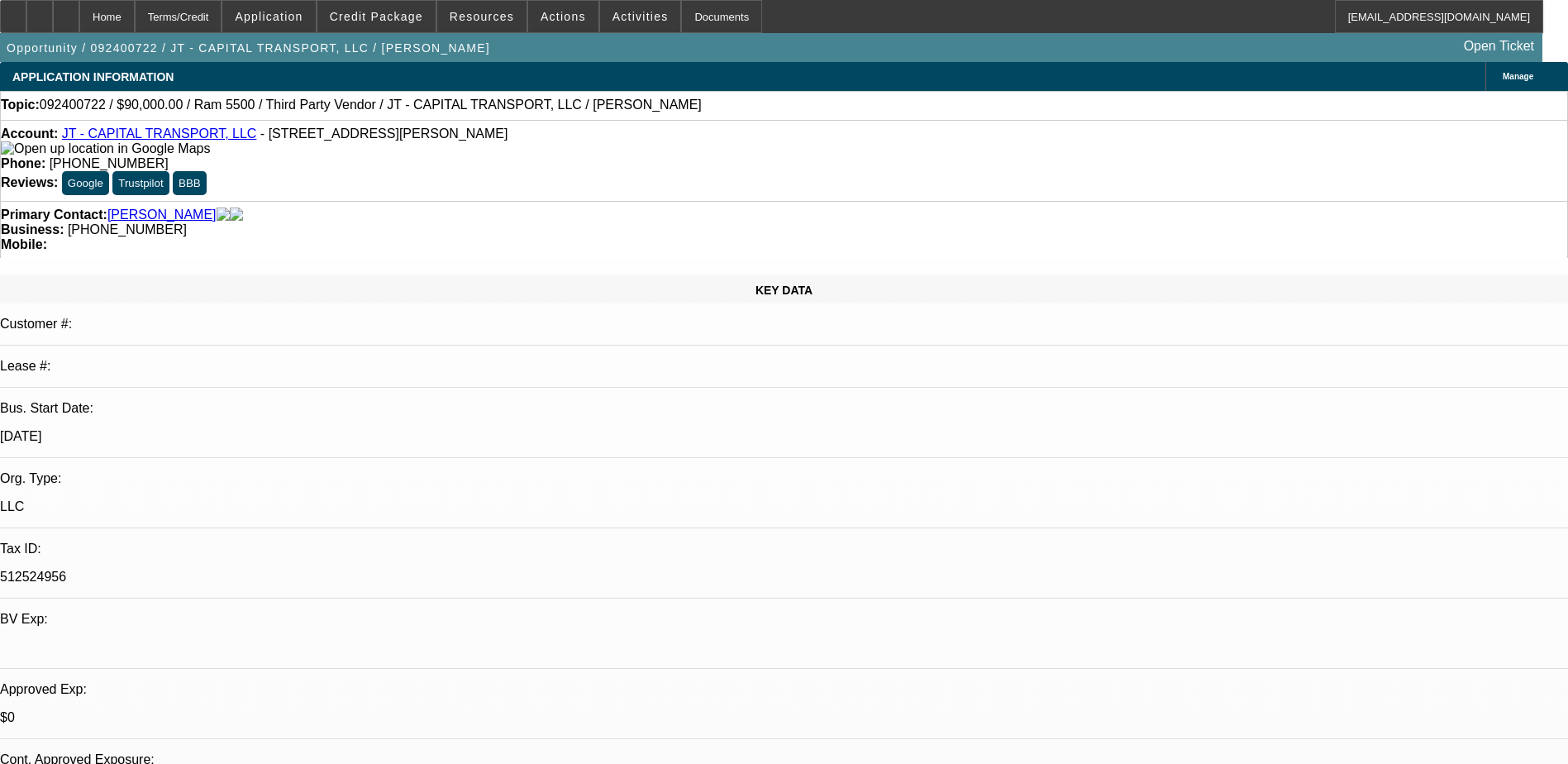
select select "0"
select select "1"
select select "2"
select select "6"
select select "1"
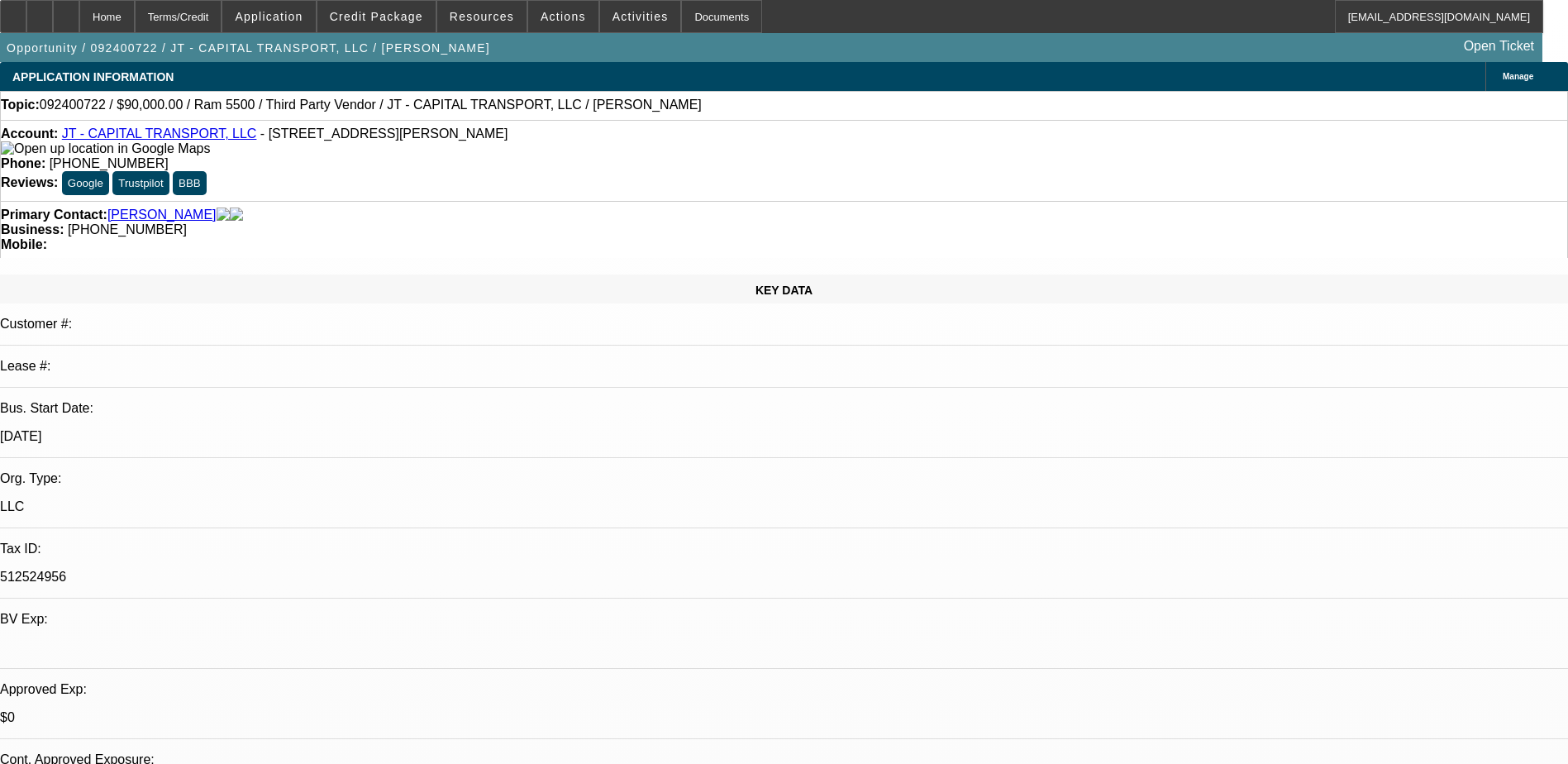
select select "2"
select select "6"
select select "1"
select select "2"
select select "6"
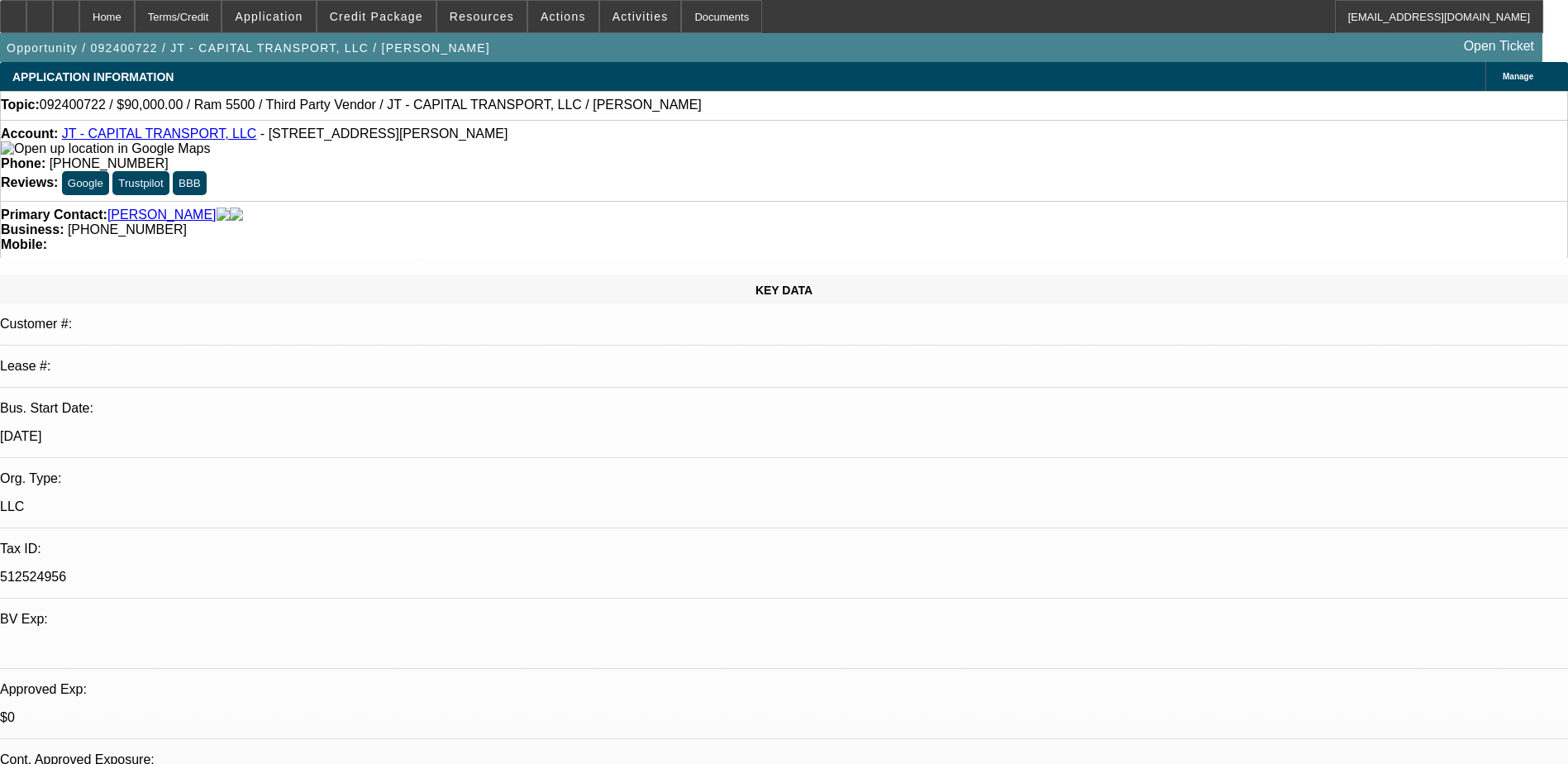
select select "1"
select select "2"
select select "6"
click at [393, 22] on span "Credit Package" at bounding box center [376, 17] width 94 height 14
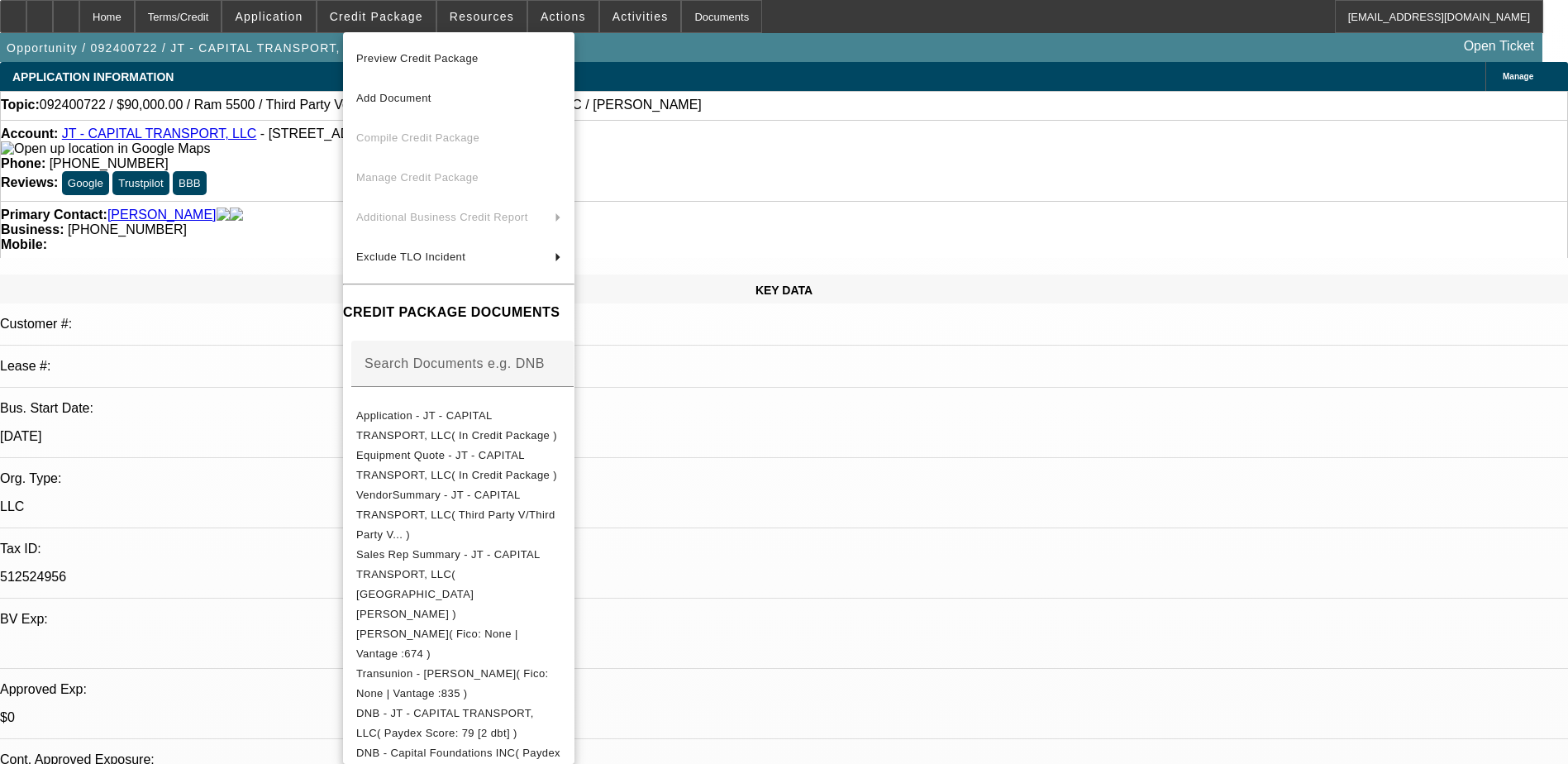
click at [943, 525] on div at bounding box center [784, 382] width 1568 height 764
